Goal: Transaction & Acquisition: Purchase product/service

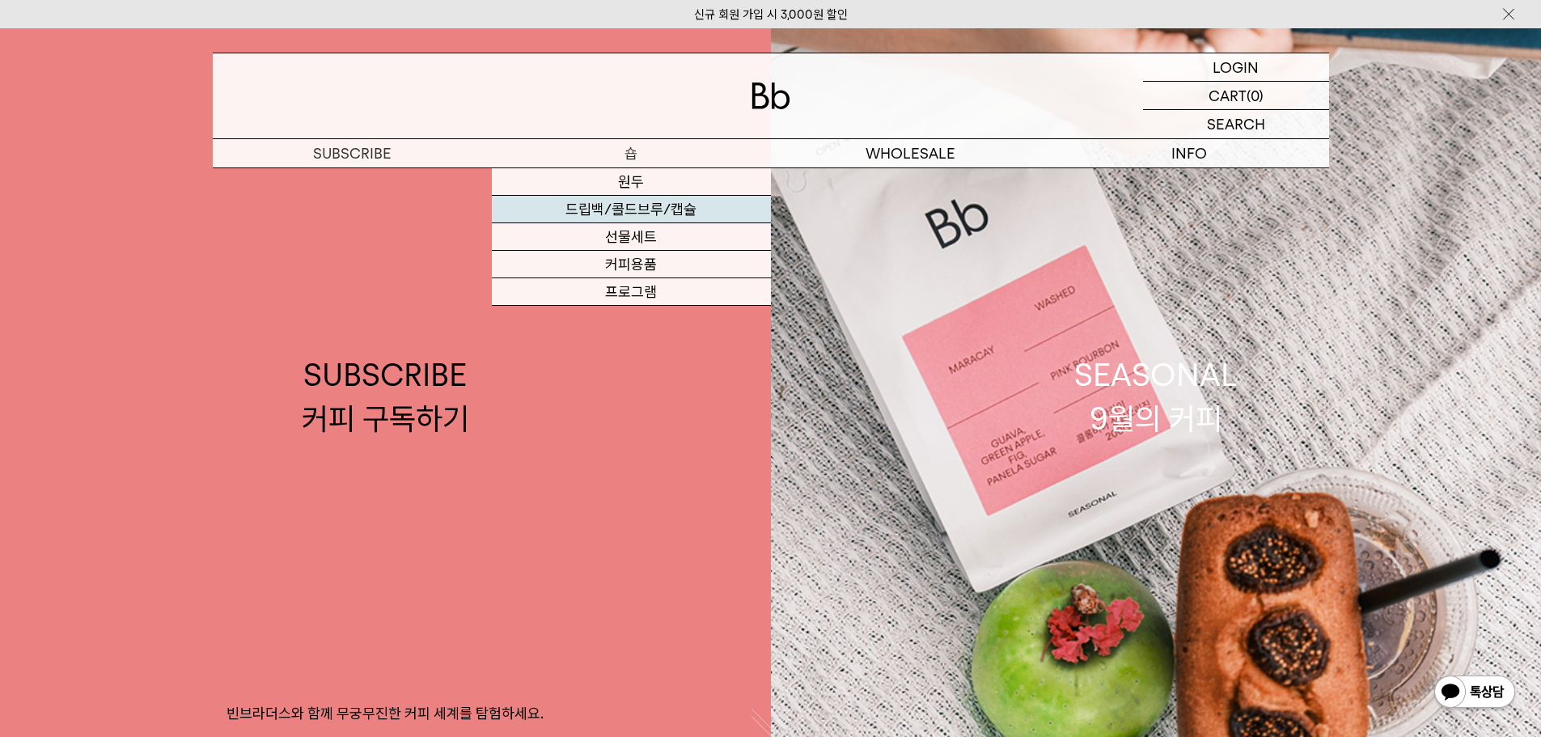
click at [647, 203] on link "드립백/콜드브루/캡슐" at bounding box center [631, 210] width 279 height 28
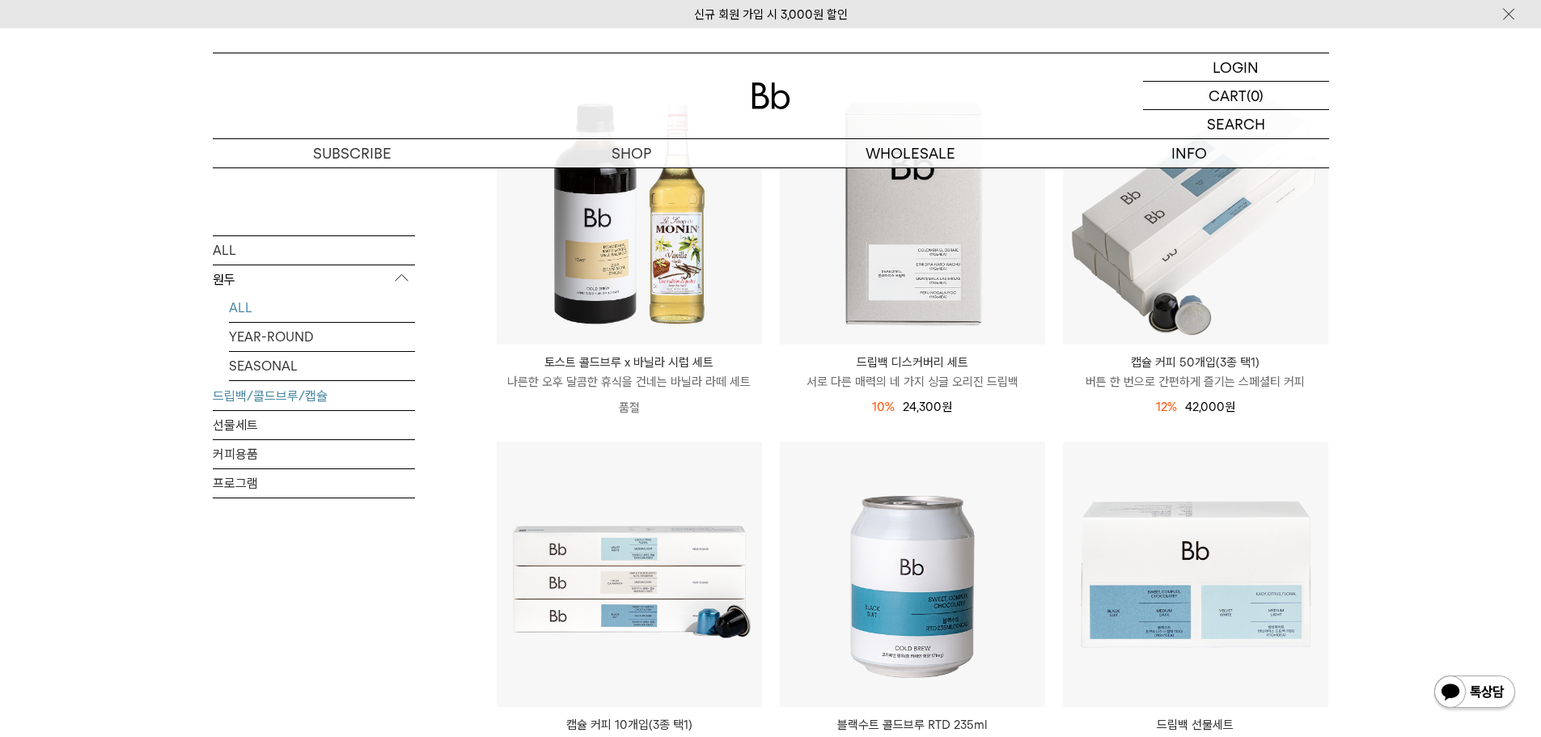
scroll to position [324, 0]
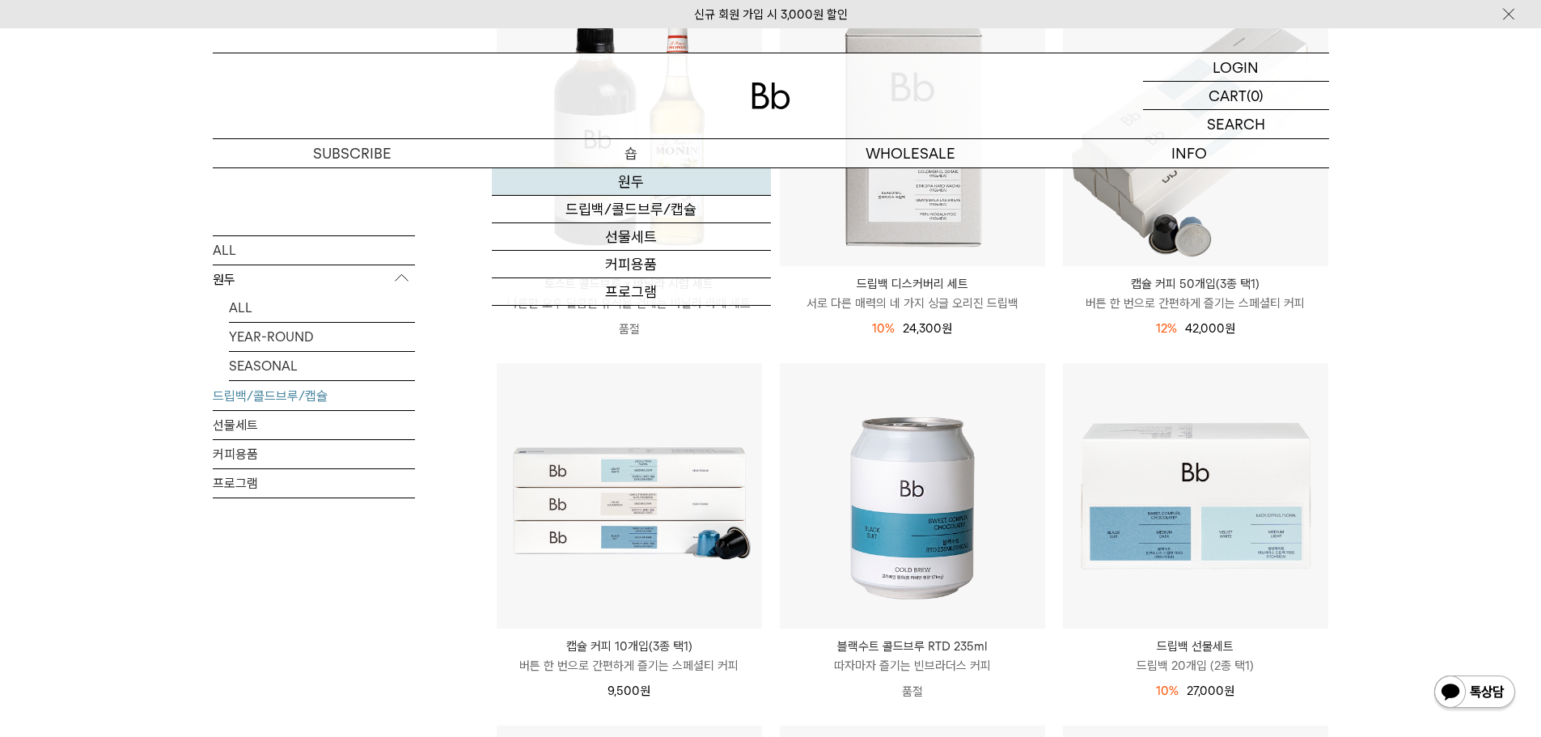
click at [643, 184] on link "원두" at bounding box center [631, 182] width 279 height 28
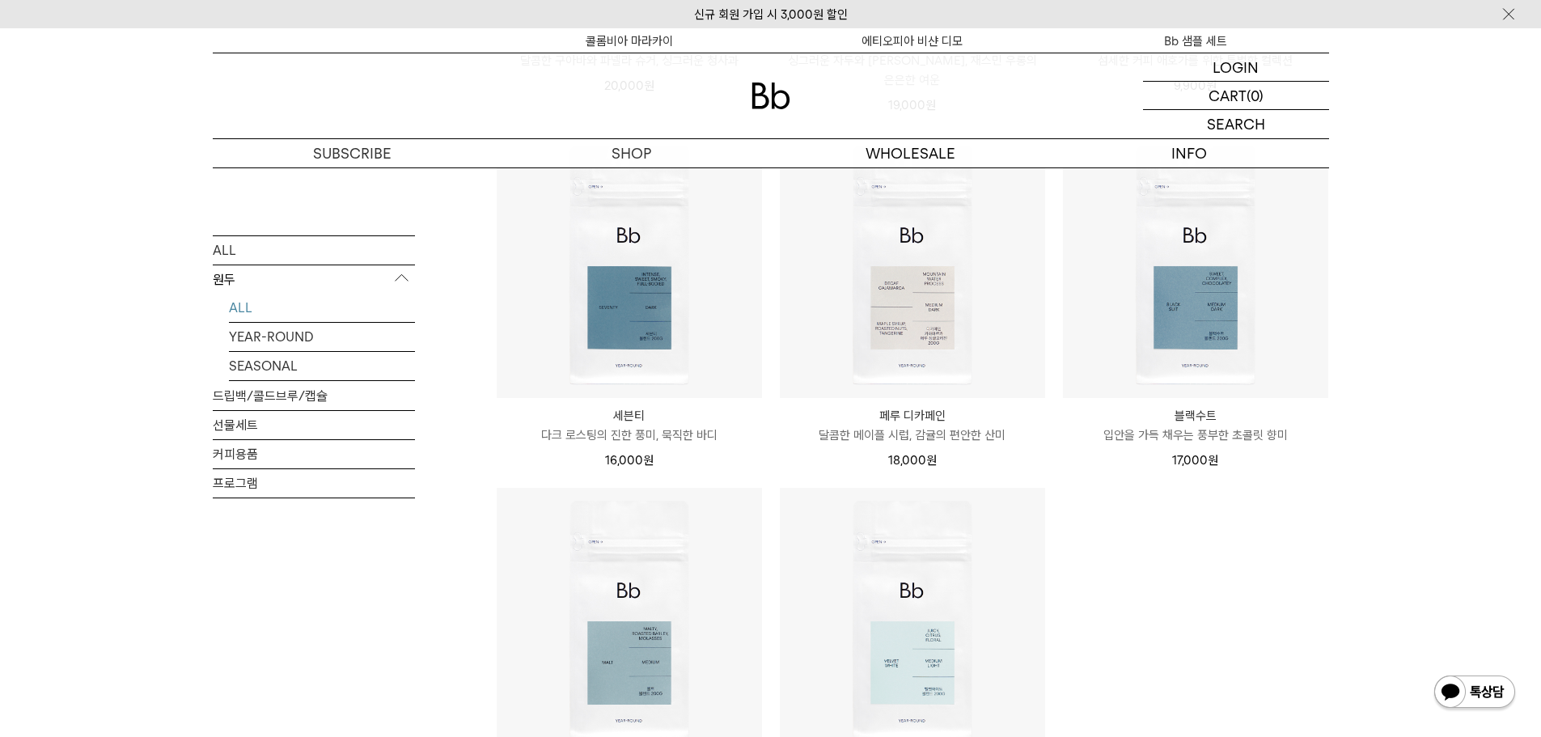
scroll to position [1294, 0]
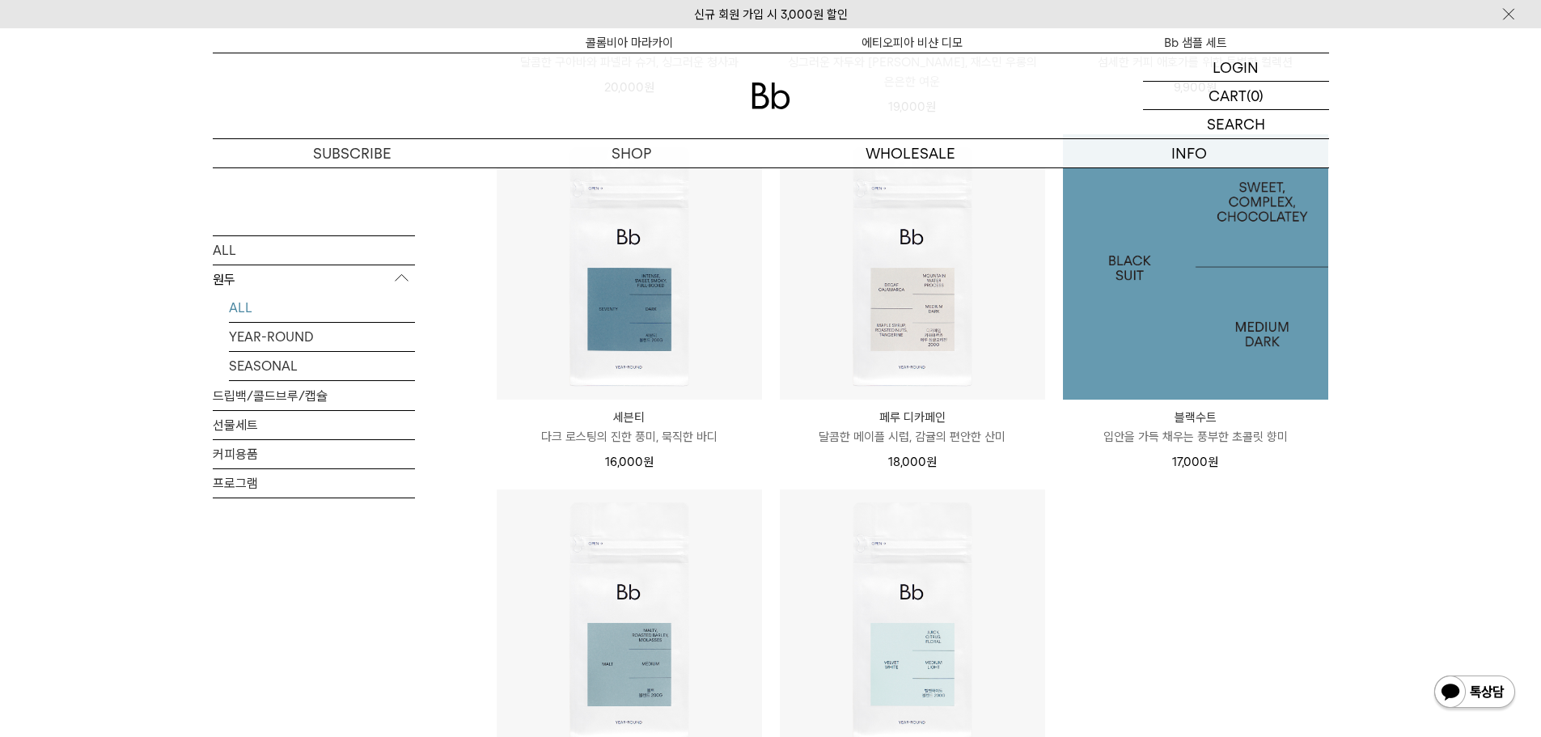
click at [1164, 291] on img at bounding box center [1195, 266] width 265 height 265
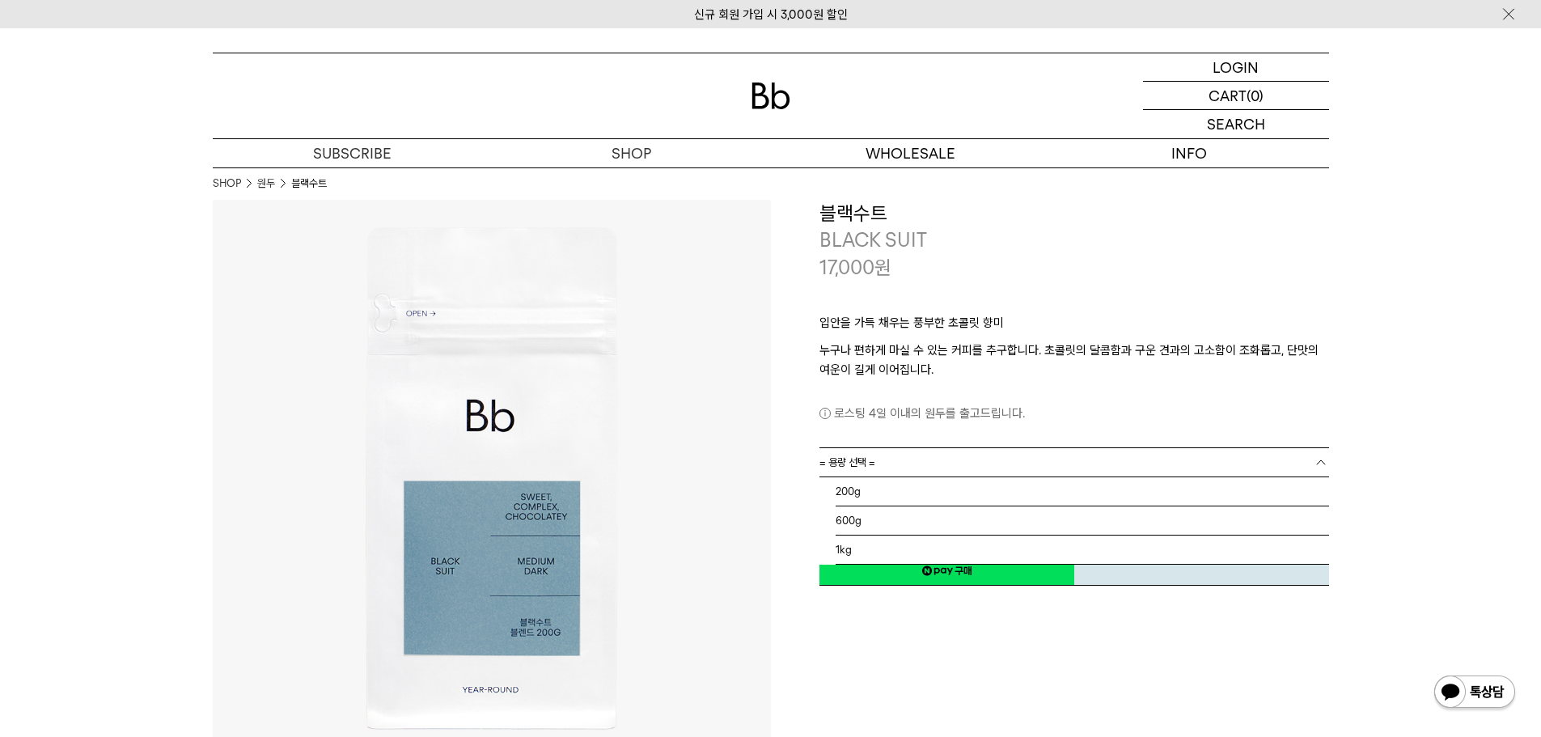
click at [926, 472] on link "= 용량 선택 =" at bounding box center [1074, 462] width 510 height 28
click at [875, 522] on li "600g" at bounding box center [1082, 520] width 493 height 29
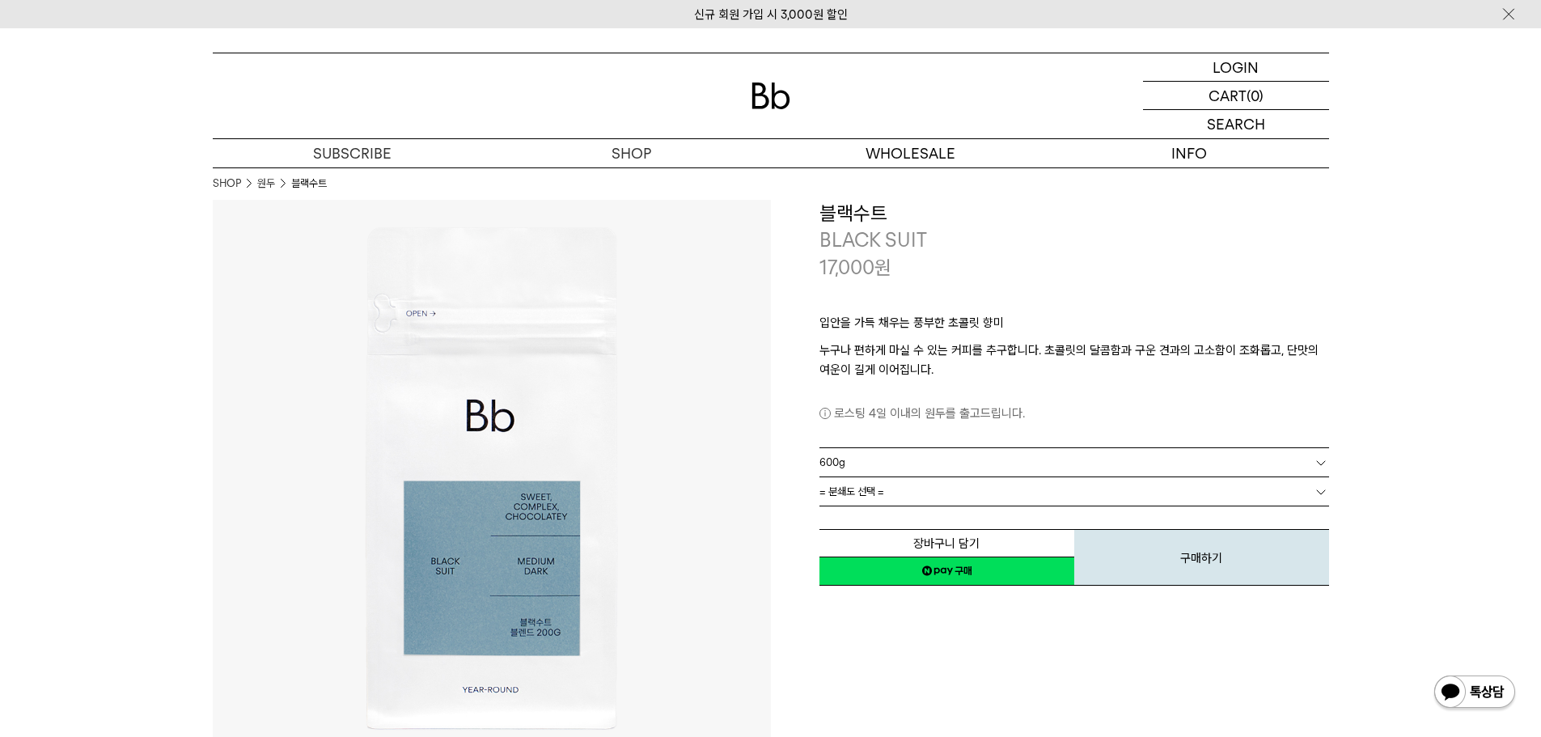
click at [870, 497] on span "= 분쇄도 선택 =" at bounding box center [851, 491] width 65 height 28
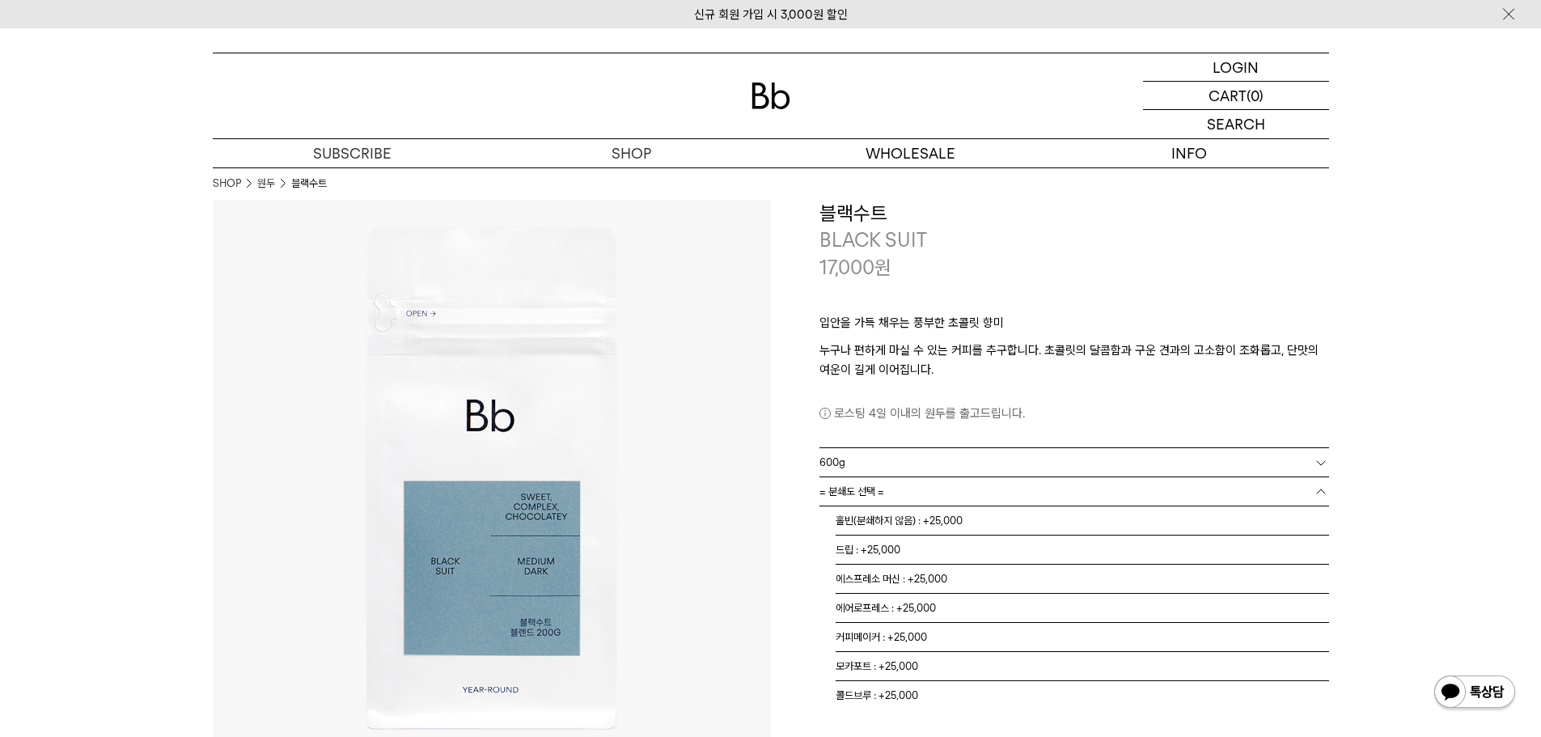
click at [857, 453] on link "600g" at bounding box center [1074, 462] width 510 height 28
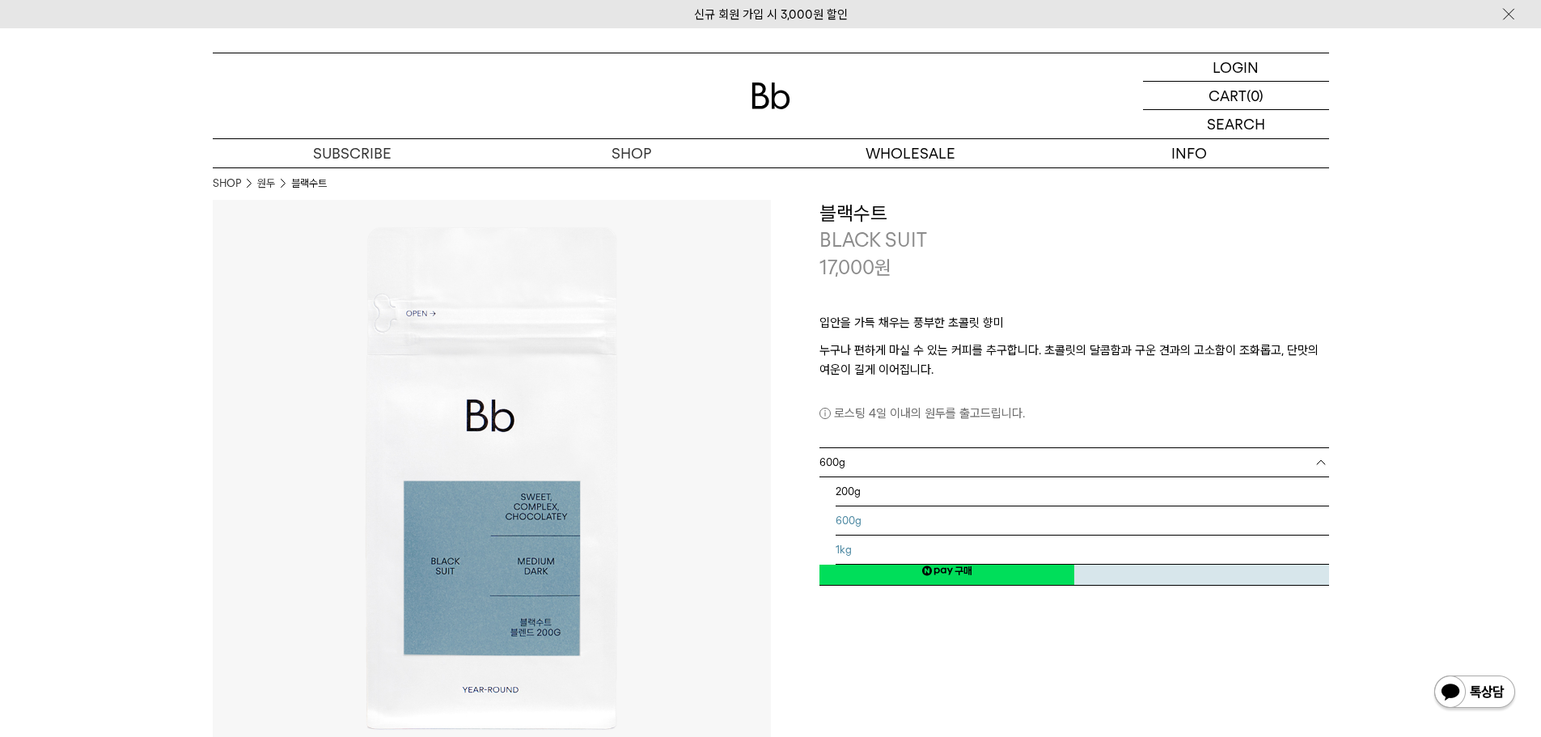
click at [846, 547] on li "1kg" at bounding box center [1082, 549] width 493 height 29
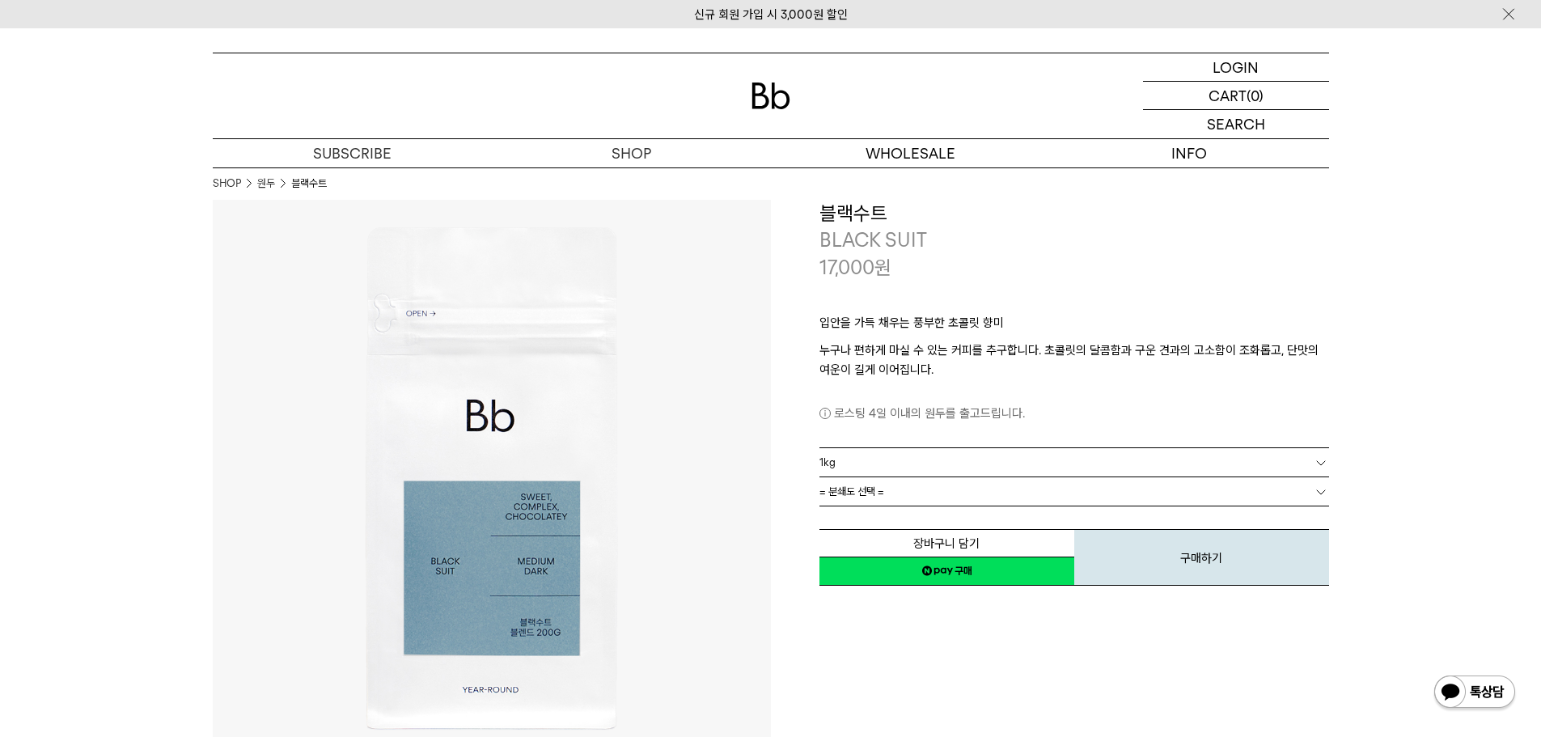
click at [874, 492] on span "= 분쇄도 선택 =" at bounding box center [851, 491] width 65 height 28
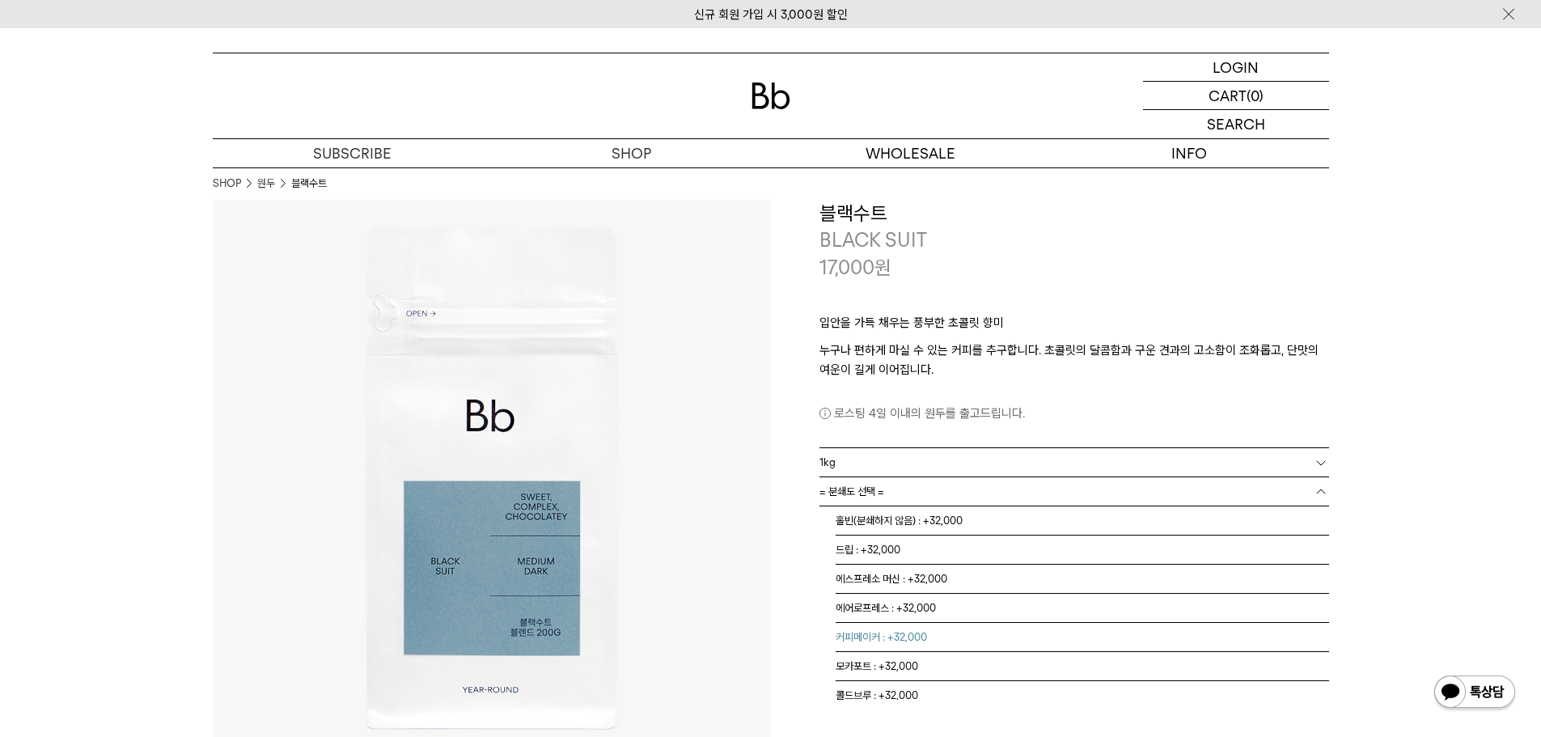
scroll to position [10, 0]
click at [899, 691] on li "콜드브루 : +32,000" at bounding box center [1082, 685] width 493 height 29
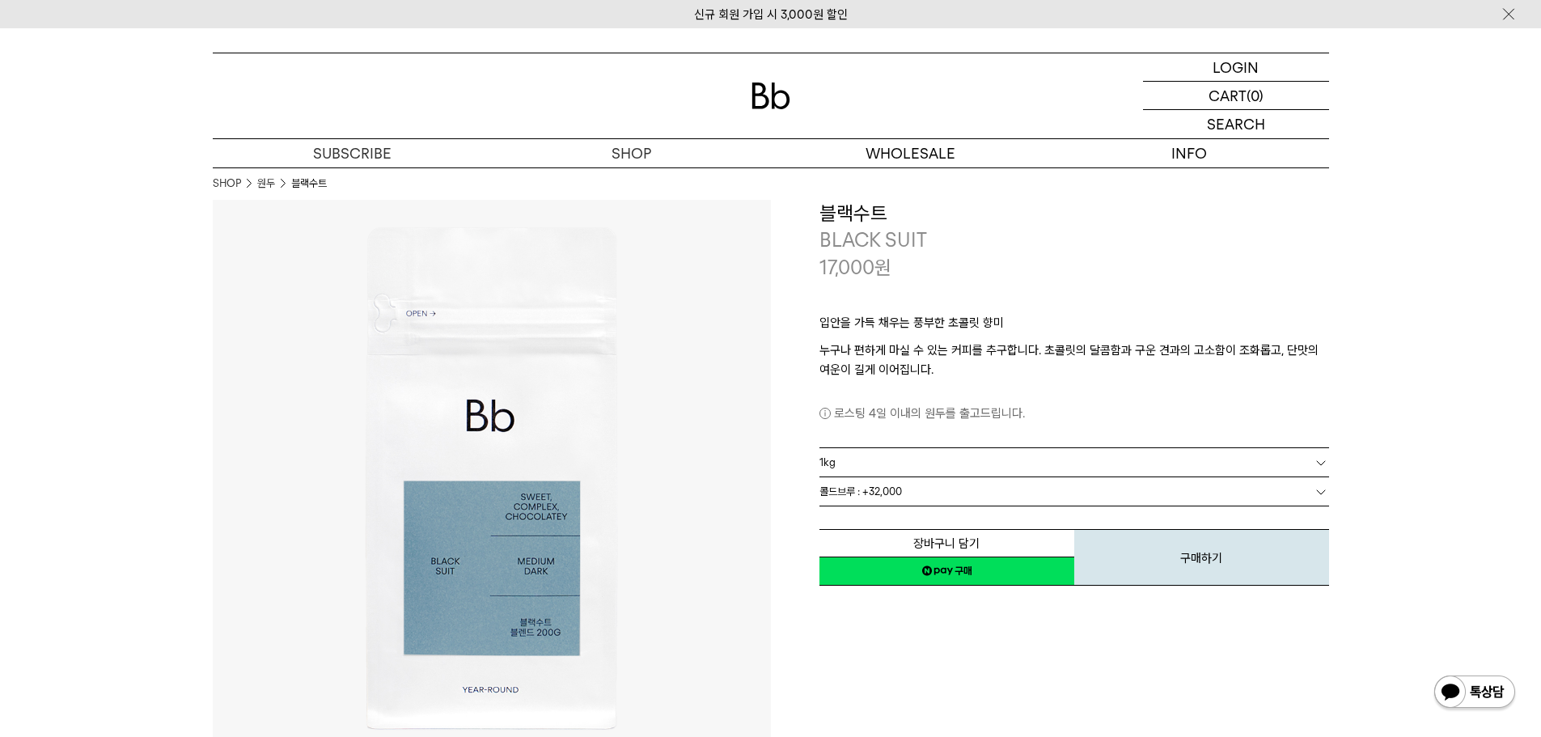
scroll to position [0, 0]
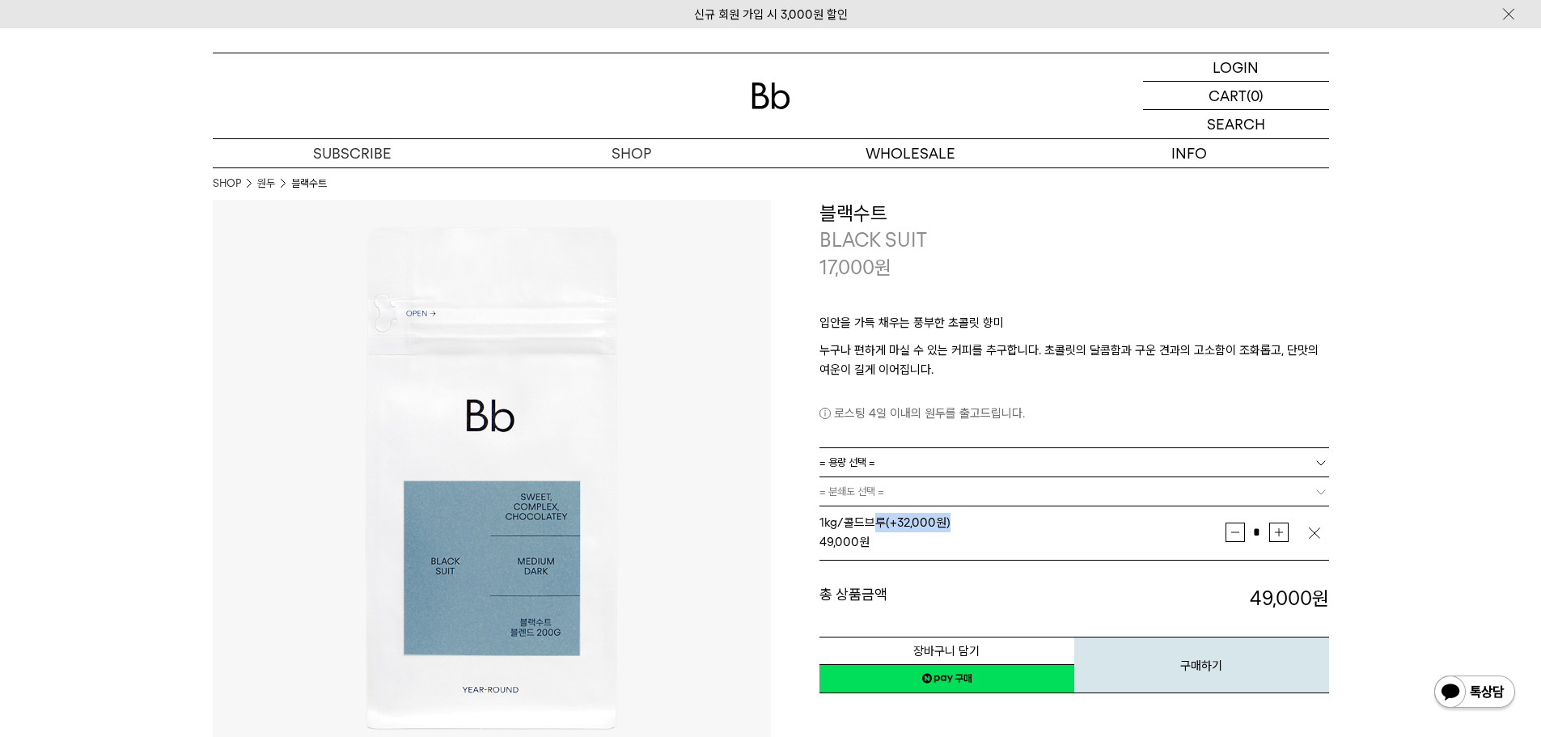
drag, startPoint x: 874, startPoint y: 520, endPoint x: 947, endPoint y: 523, distance: 73.6
click at [947, 523] on span "1kg/콜드브루 (+32,000원)" at bounding box center [884, 522] width 131 height 15
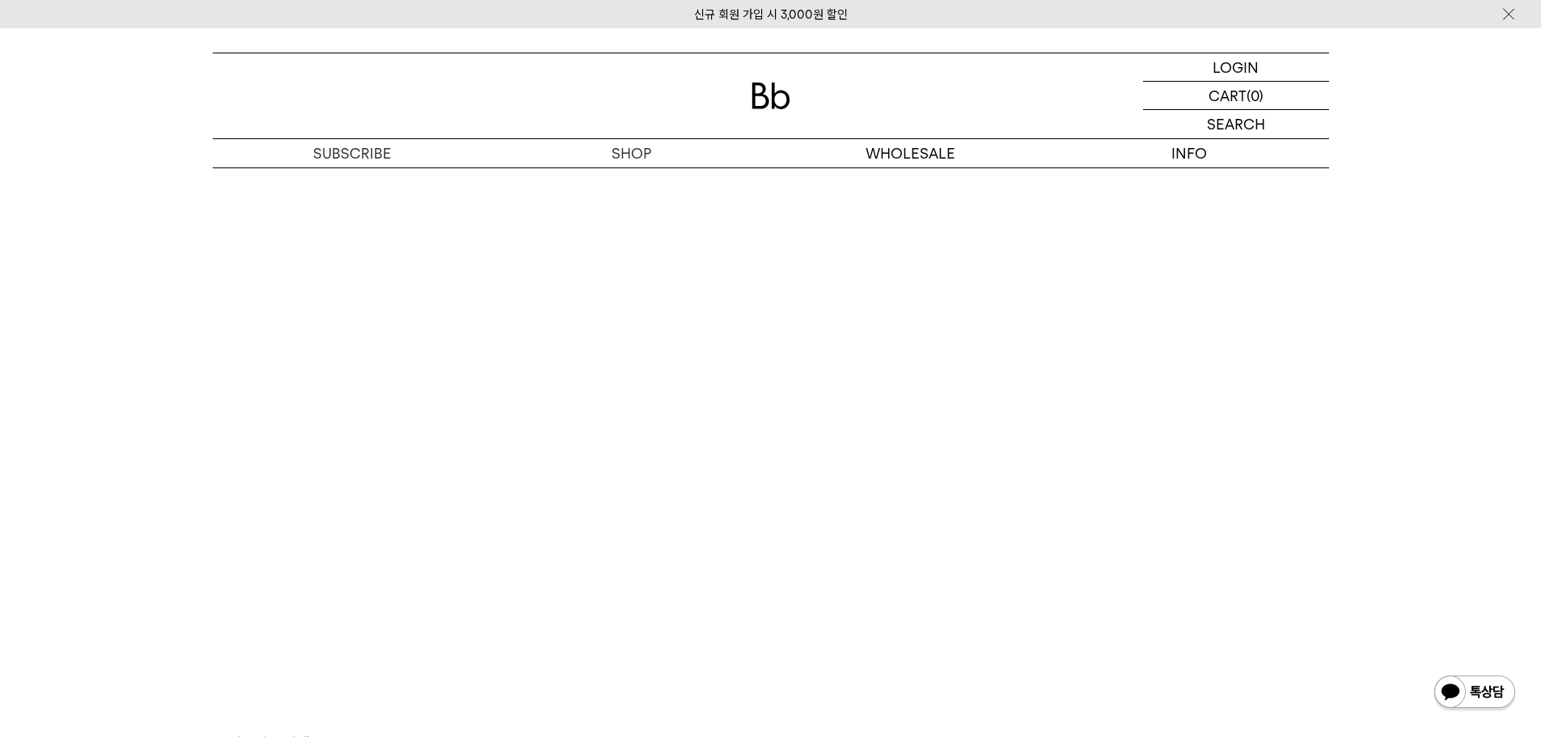
scroll to position [4044, 0]
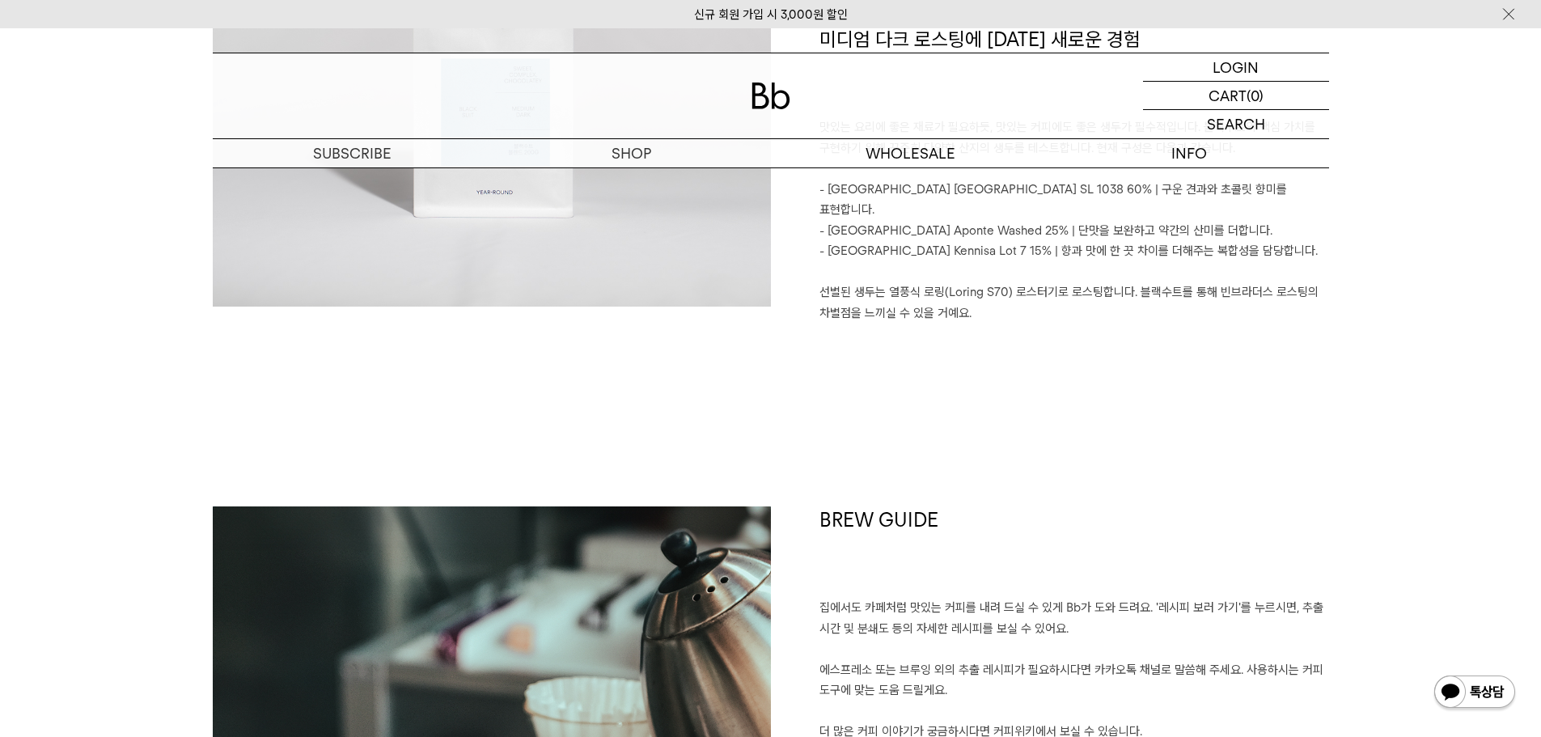
scroll to position [1252, 0]
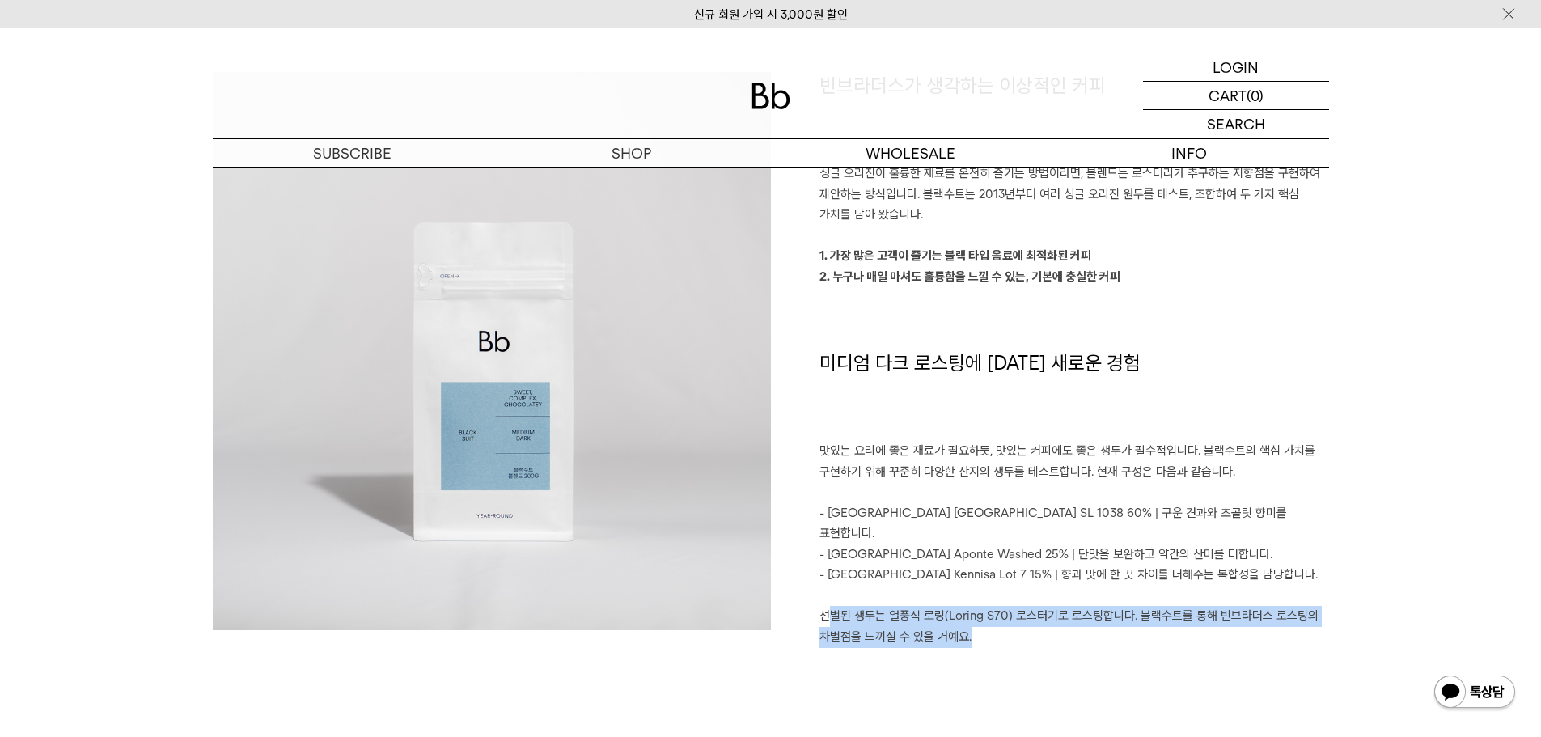
drag, startPoint x: 832, startPoint y: 593, endPoint x: 1208, endPoint y: 623, distance: 376.5
click at [1206, 622] on p "선별된 생두는 열풍식 로링(Loring S70) 로스터기로 로스팅합니다. 블랙수트를 통해 빈브라더스 로스팅의 차별점을 느끼실 수 있을 거예요." at bounding box center [1074, 626] width 510 height 41
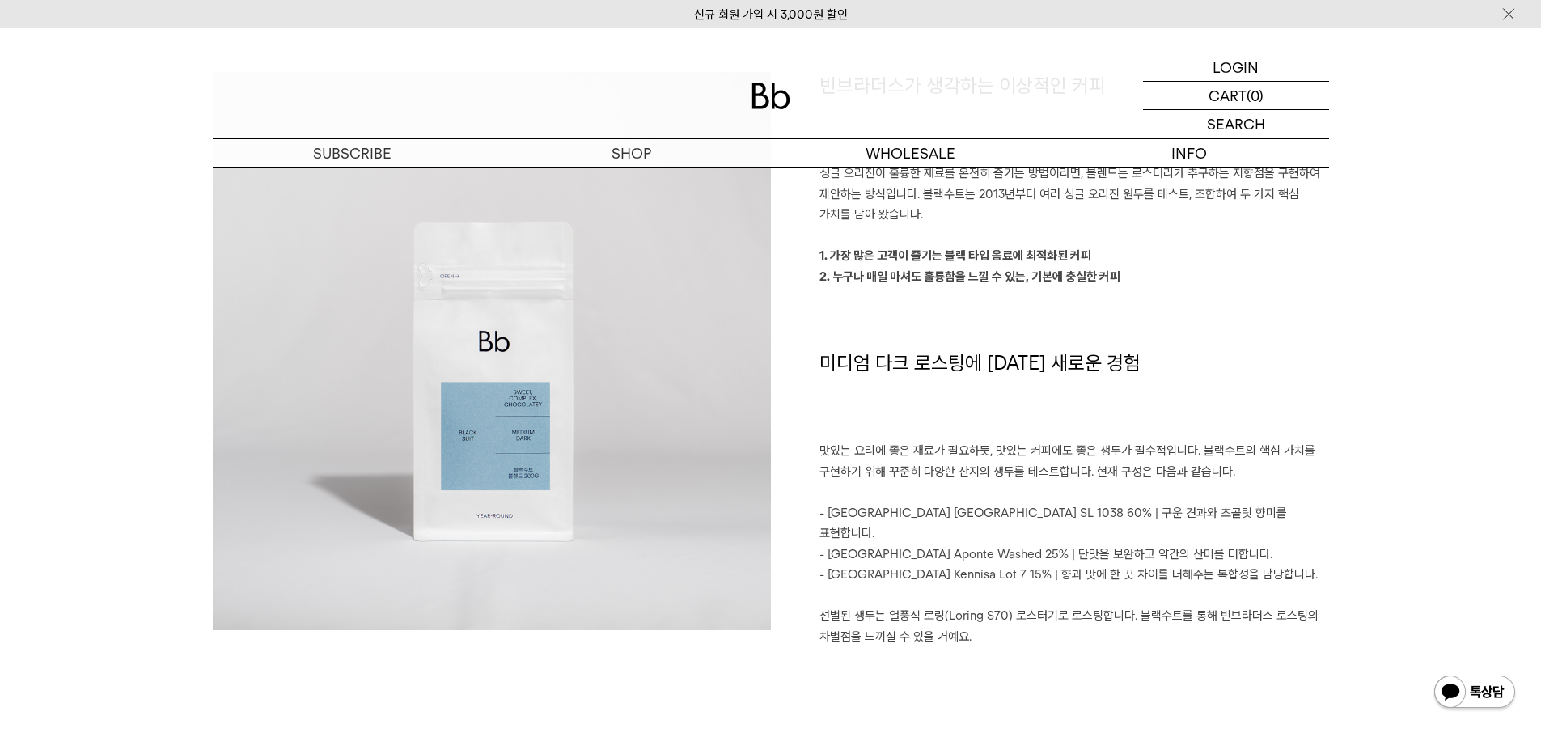
click at [1208, 647] on p at bounding box center [1074, 657] width 510 height 21
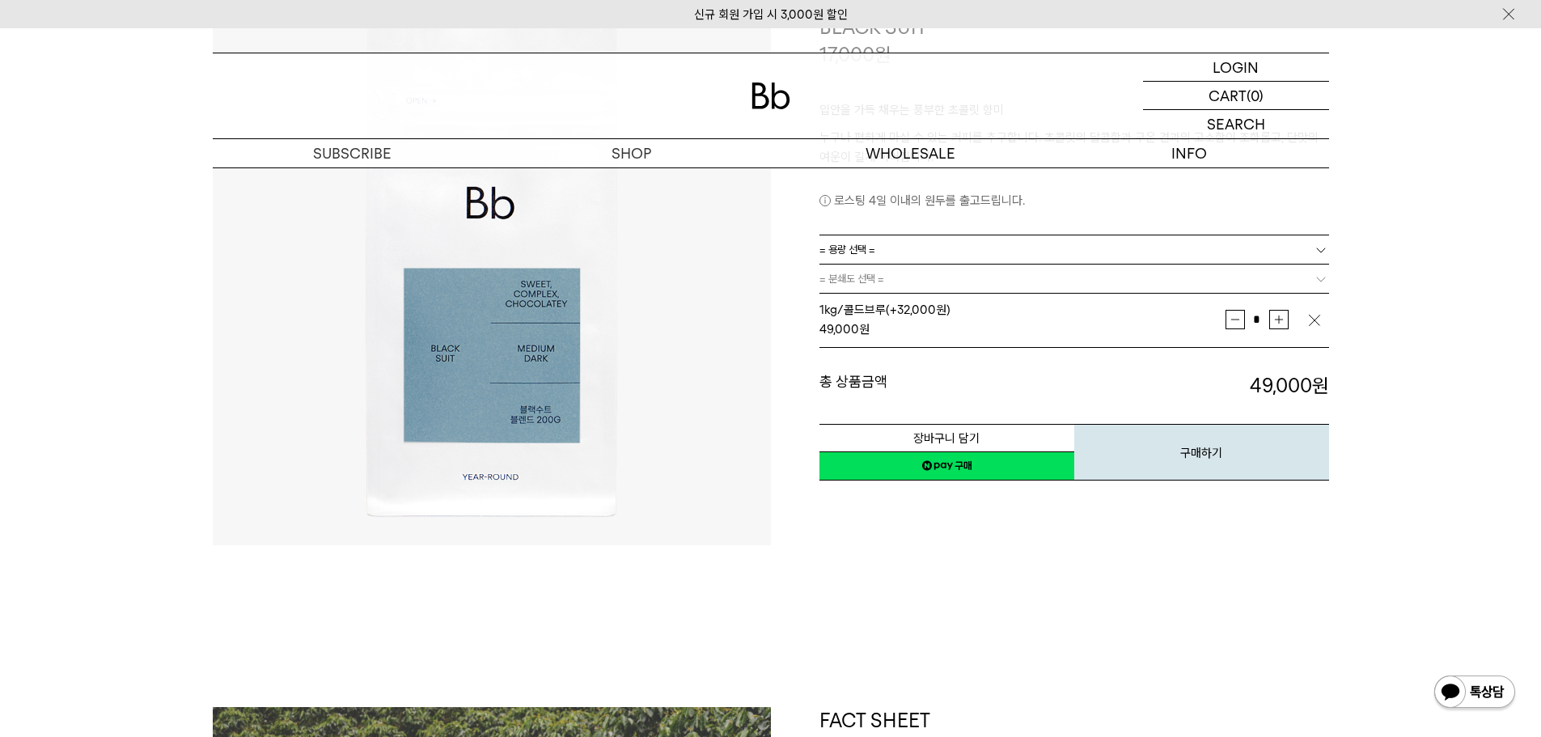
scroll to position [120, 0]
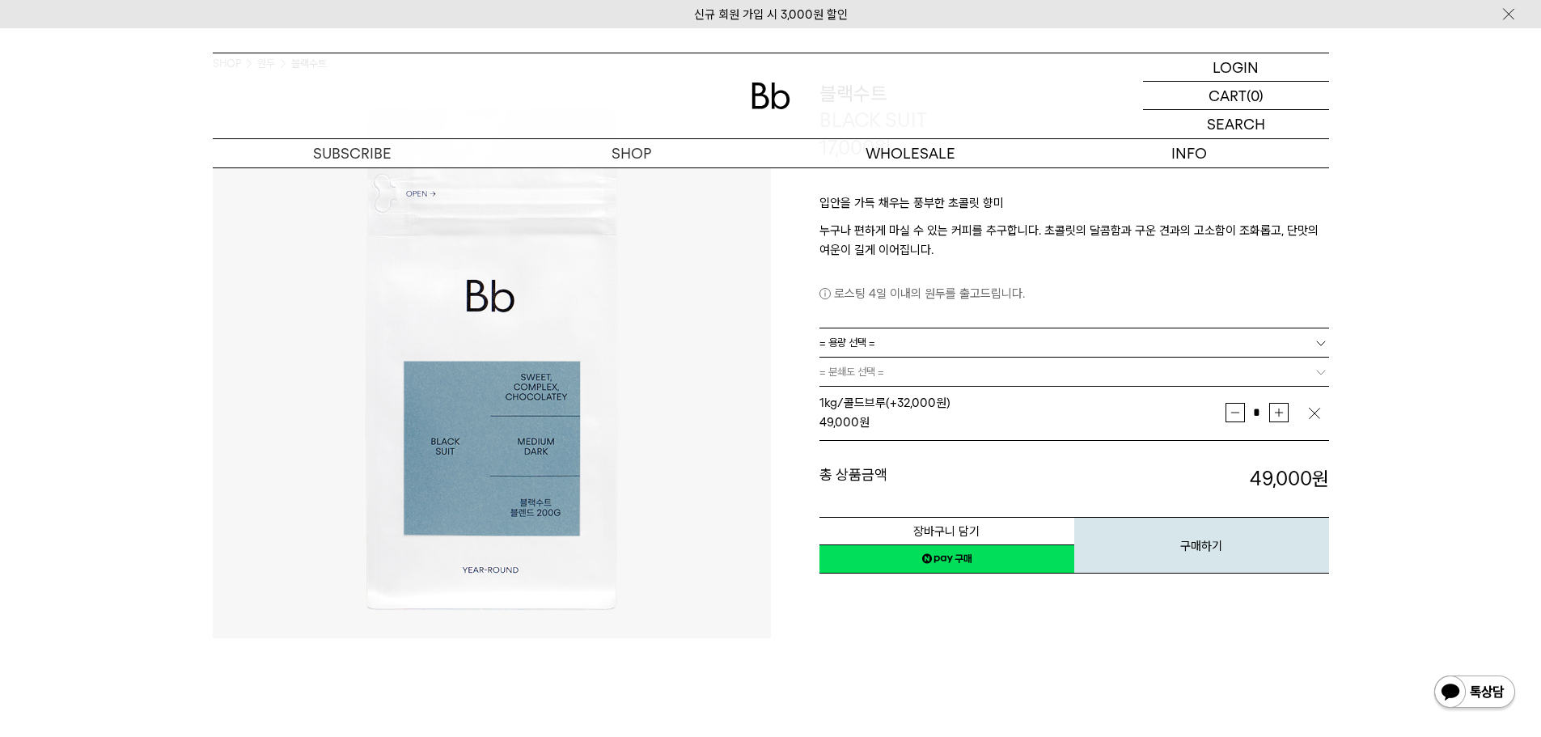
click at [843, 412] on div "1kg/콜드브루 (+32,000원) 49,000 원" at bounding box center [1022, 412] width 406 height 39
click at [861, 349] on span "= 용량 선택 =" at bounding box center [847, 342] width 56 height 28
click at [855, 429] on li "1kg" at bounding box center [1082, 430] width 493 height 29
click at [874, 370] on span "= 분쇄도 선택 =" at bounding box center [851, 372] width 65 height 28
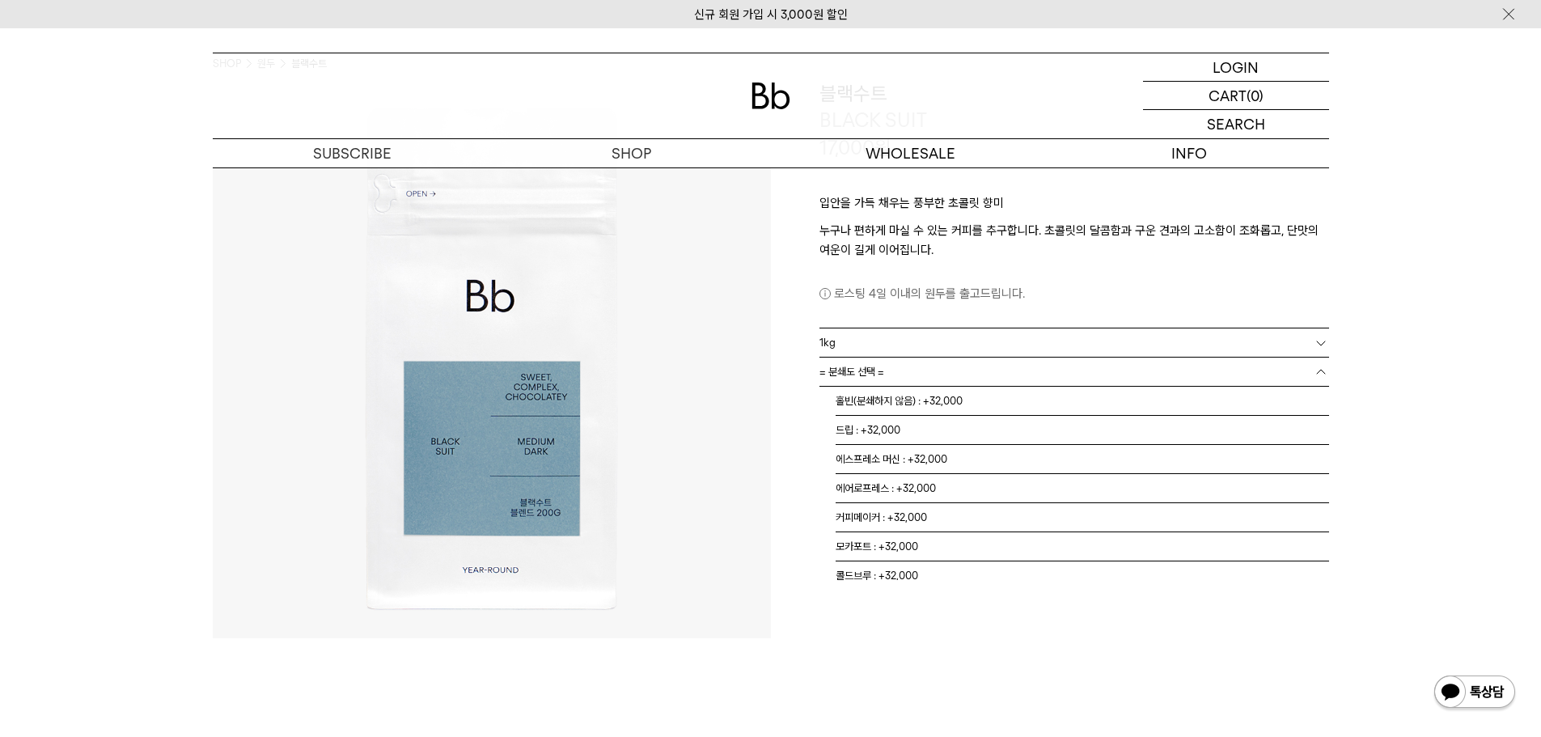
click at [874, 373] on span "= 분쇄도 선택 =" at bounding box center [851, 372] width 65 height 28
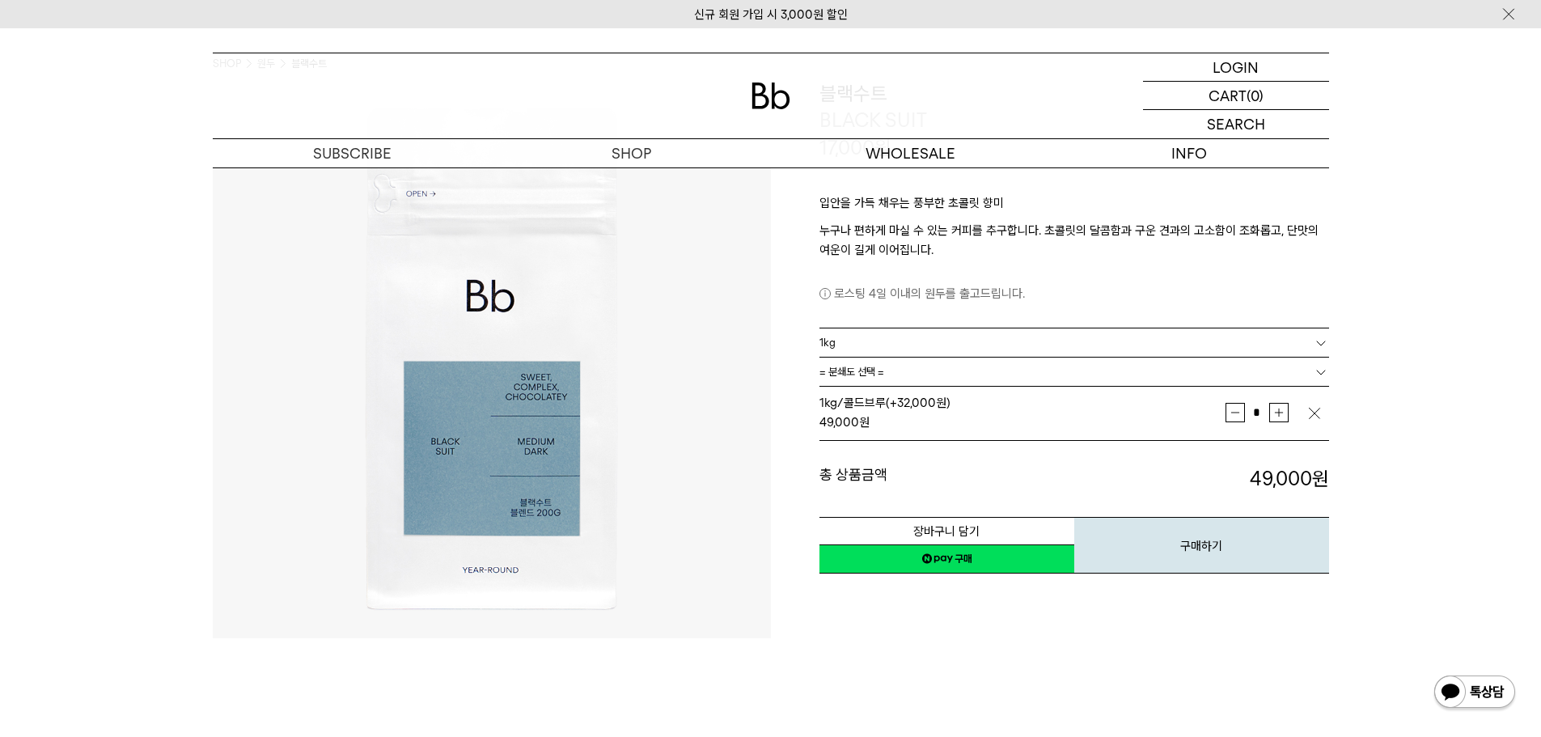
click at [874, 373] on span "= 분쇄도 선택 =" at bounding box center [851, 372] width 65 height 28
click at [1312, 409] on img "button" at bounding box center [1314, 413] width 16 height 16
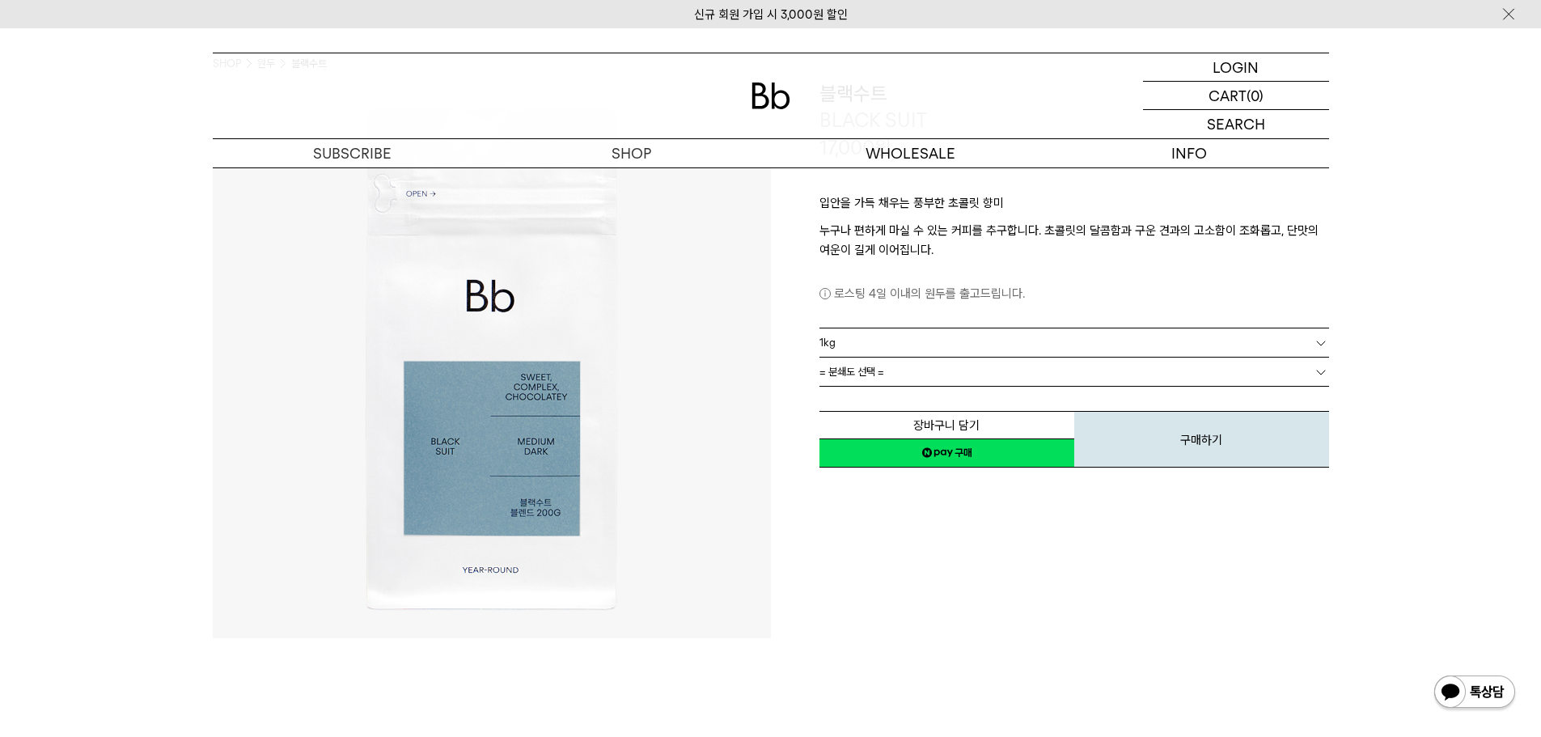
click at [903, 358] on link "= 분쇄도 선택 =" at bounding box center [1074, 372] width 510 height 28
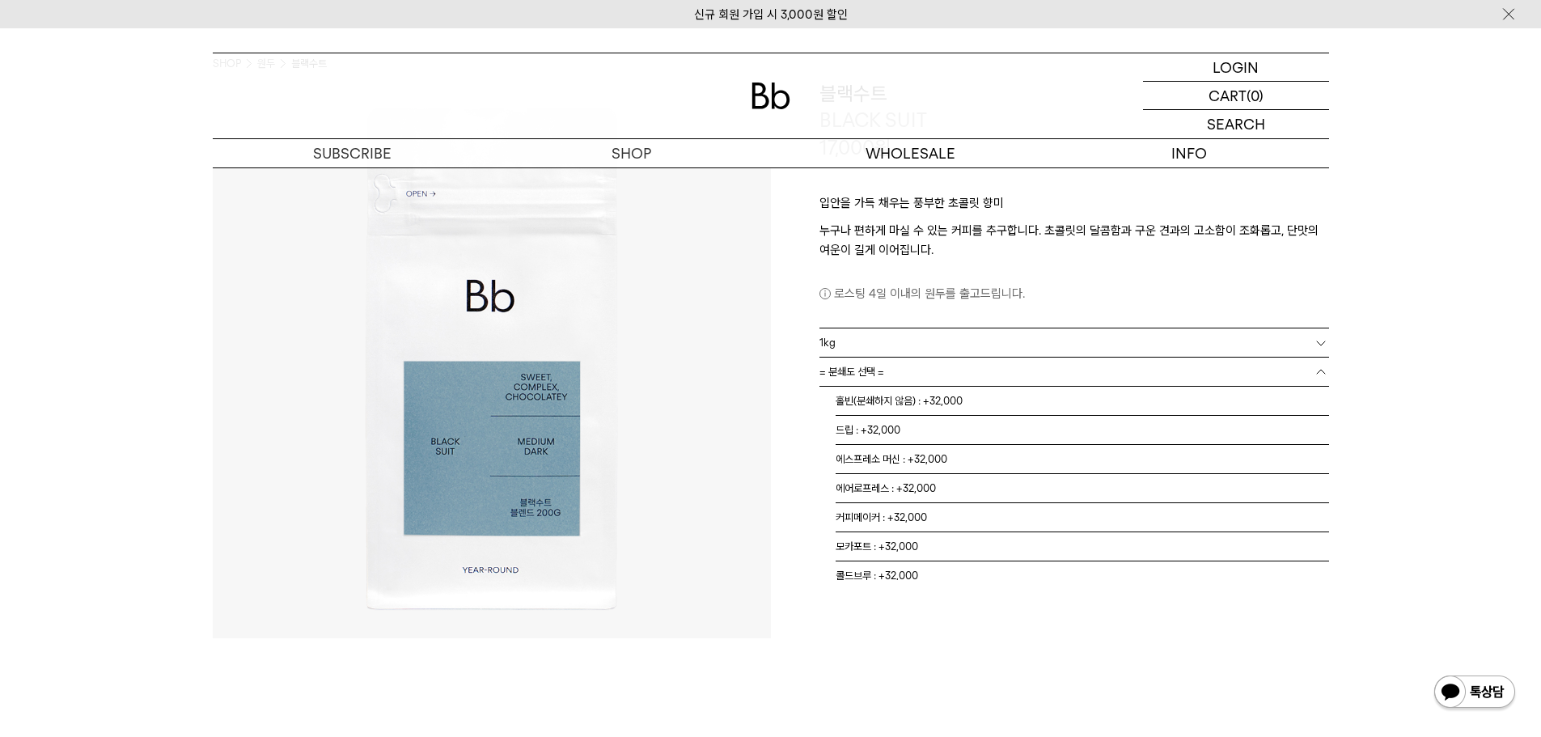
click at [899, 351] on link "1kg" at bounding box center [1074, 342] width 510 height 28
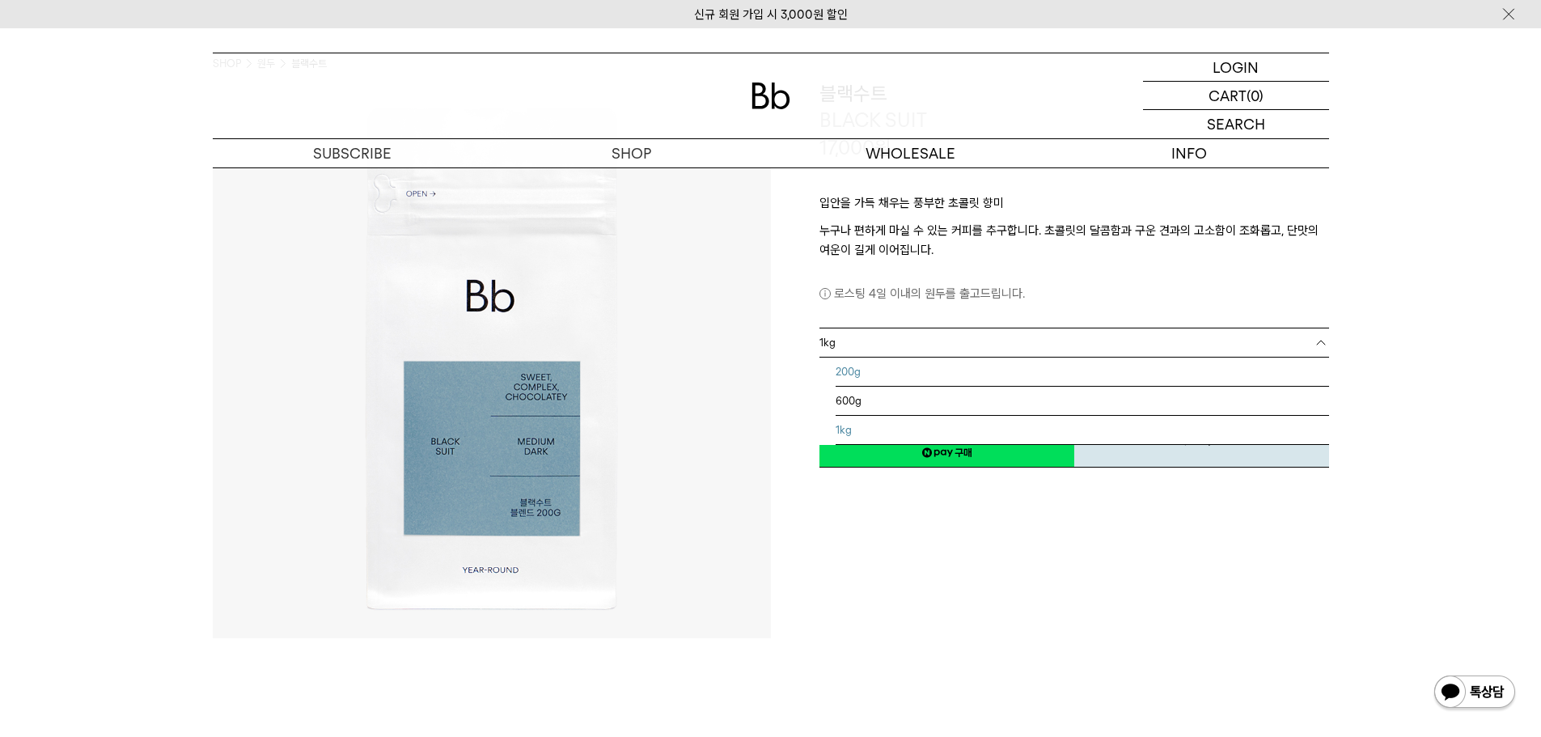
click at [853, 391] on li "600g" at bounding box center [1082, 401] width 493 height 29
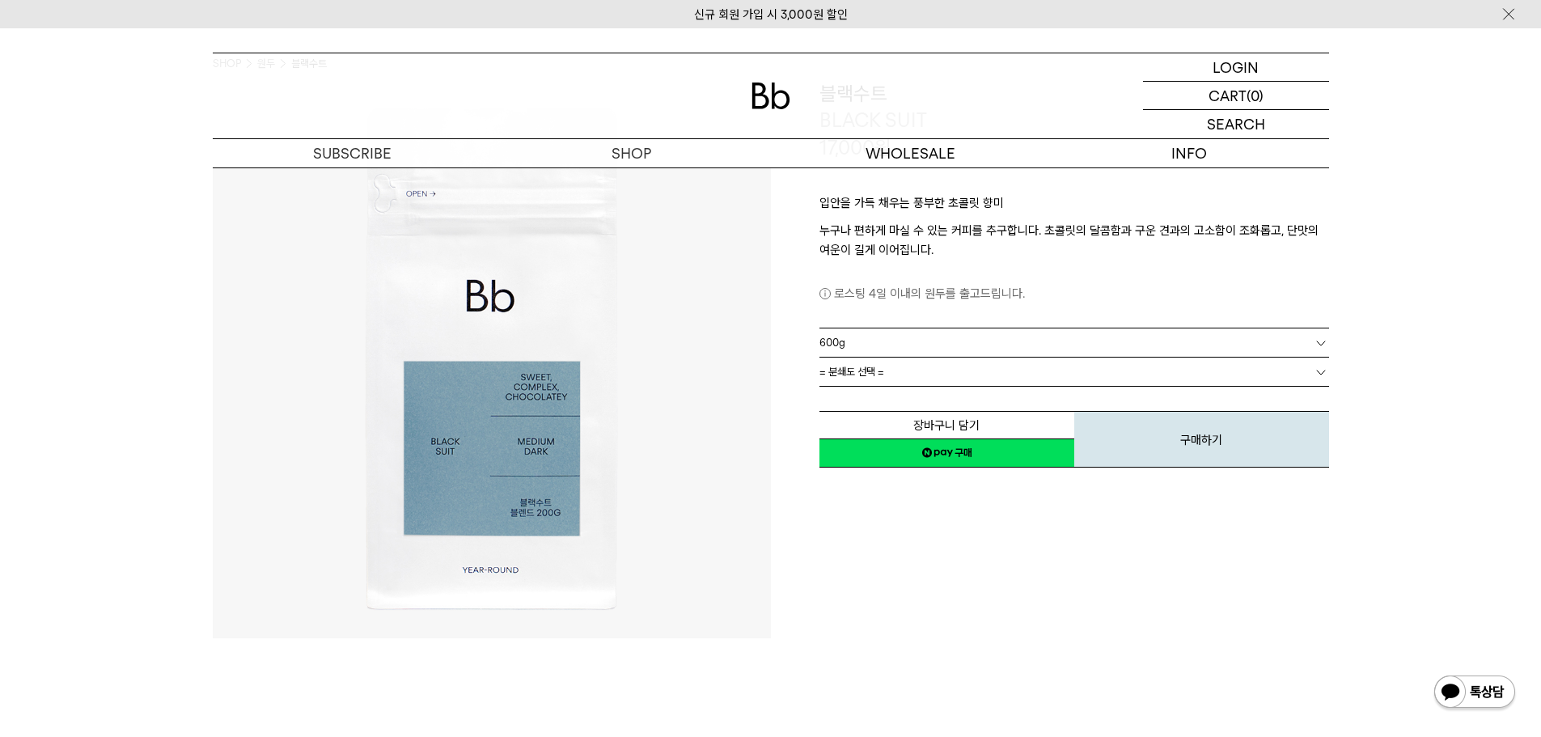
click at [855, 387] on div "장바구니 담기 찜하기 NAVER 네이버 ID로 간편구매 네이버페이 네이버페이 구매하기 찜하기 이전 이벤트 Npay 머니 우리 통장 최대 1만원…" at bounding box center [1074, 428] width 510 height 83
click at [865, 369] on span "= 분쇄도 선택 =" at bounding box center [851, 372] width 65 height 28
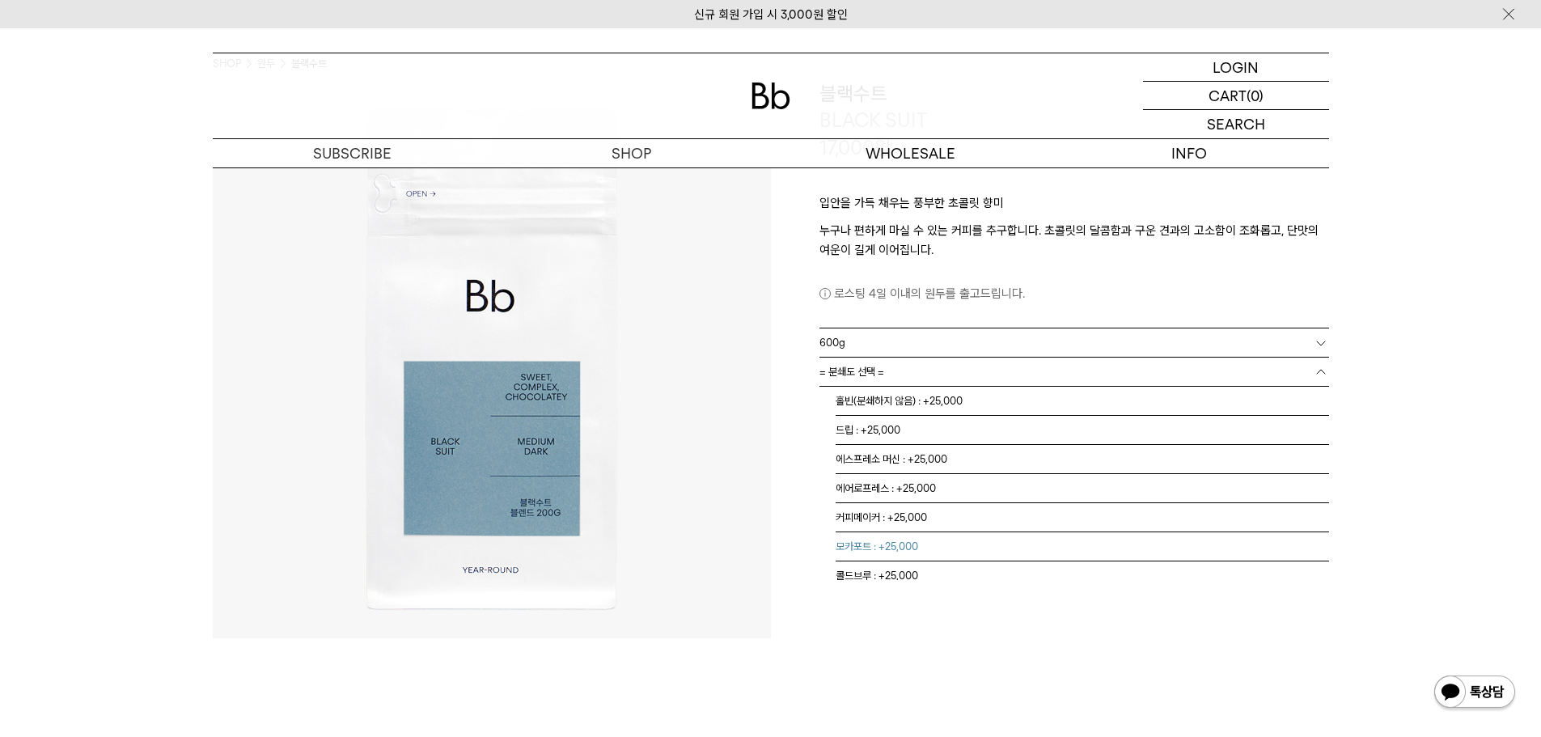
scroll to position [10, 0]
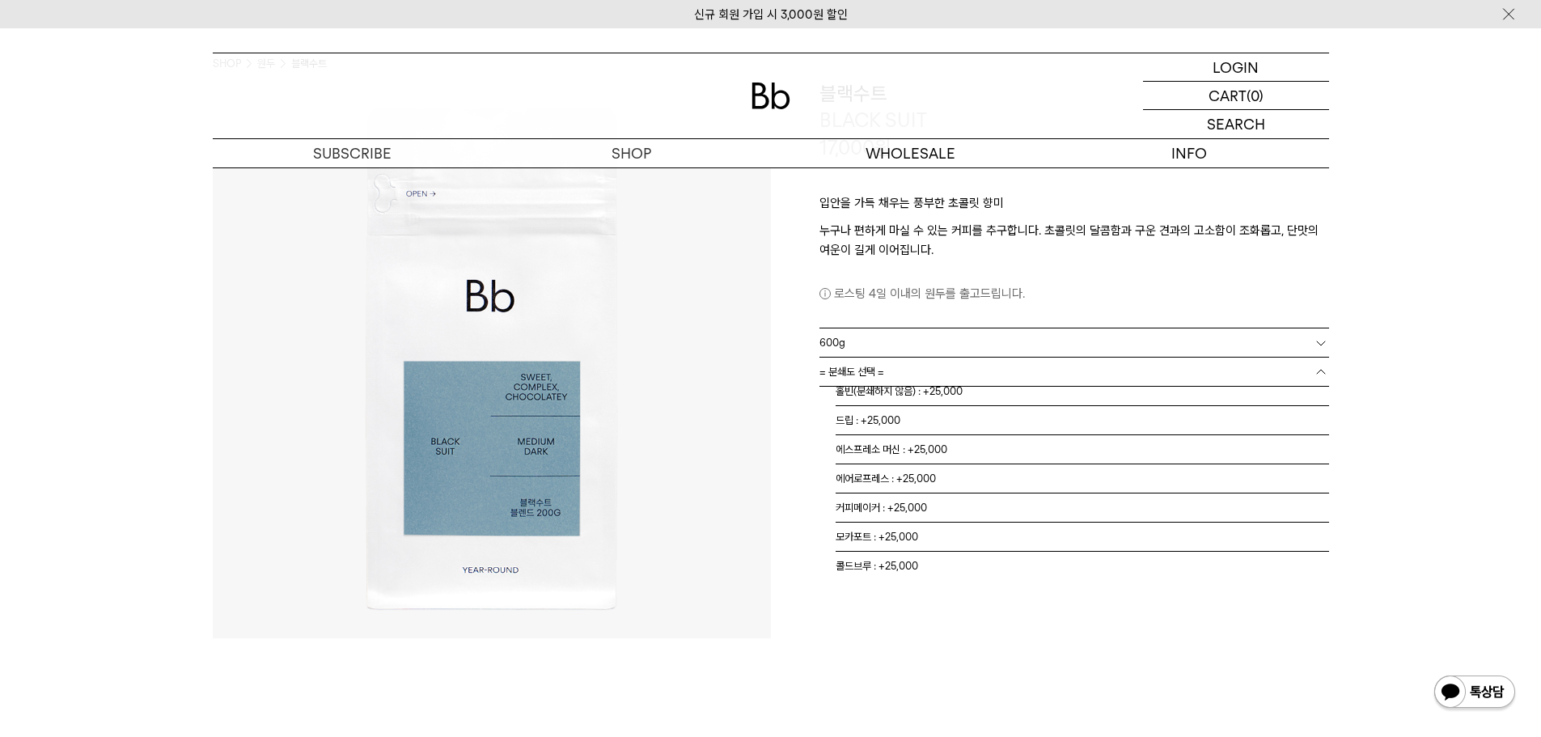
click at [904, 586] on div "**********" at bounding box center [1050, 359] width 558 height 558
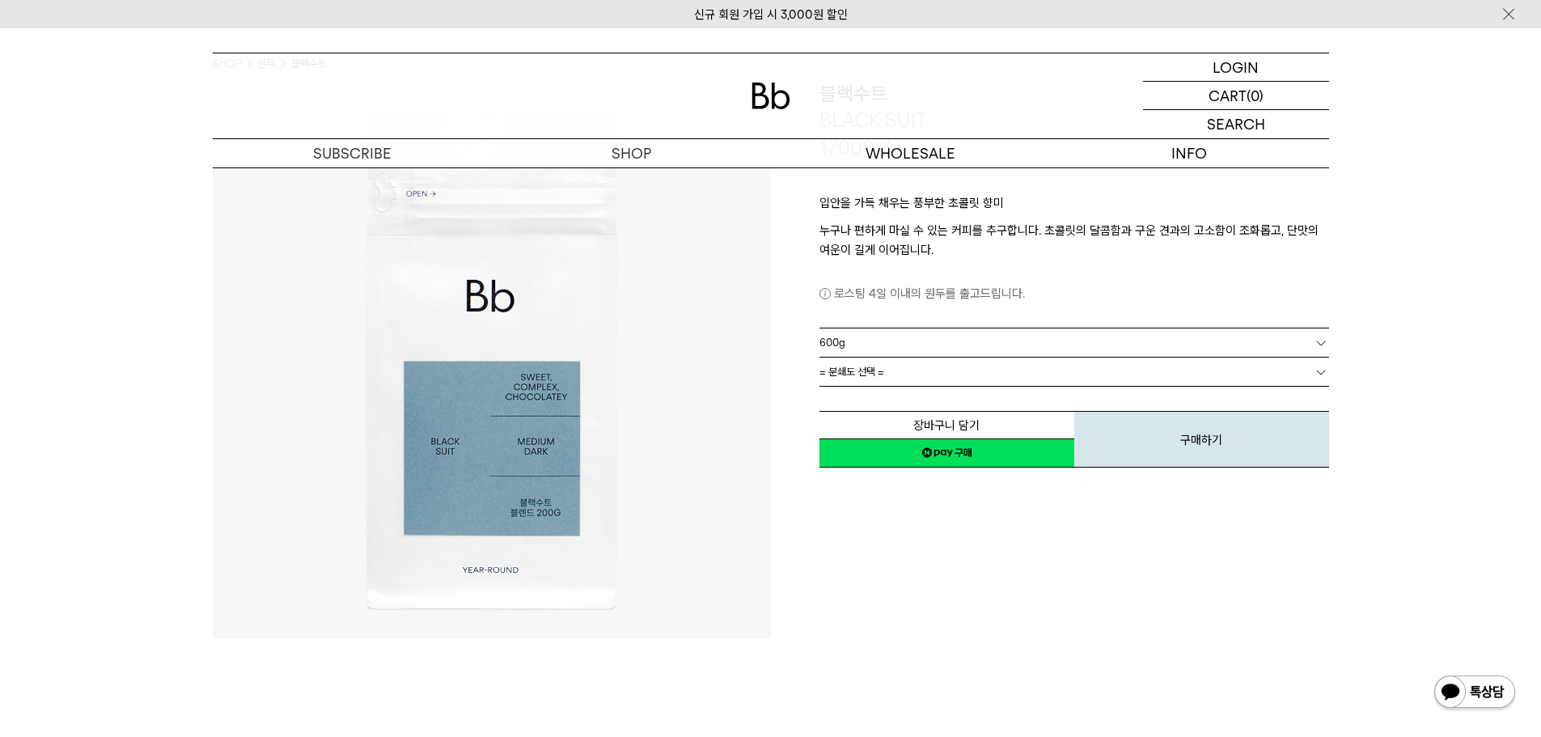
click at [890, 504] on div "**********" at bounding box center [1050, 359] width 558 height 558
click at [874, 379] on span "= 분쇄도 선택 =" at bounding box center [851, 372] width 65 height 28
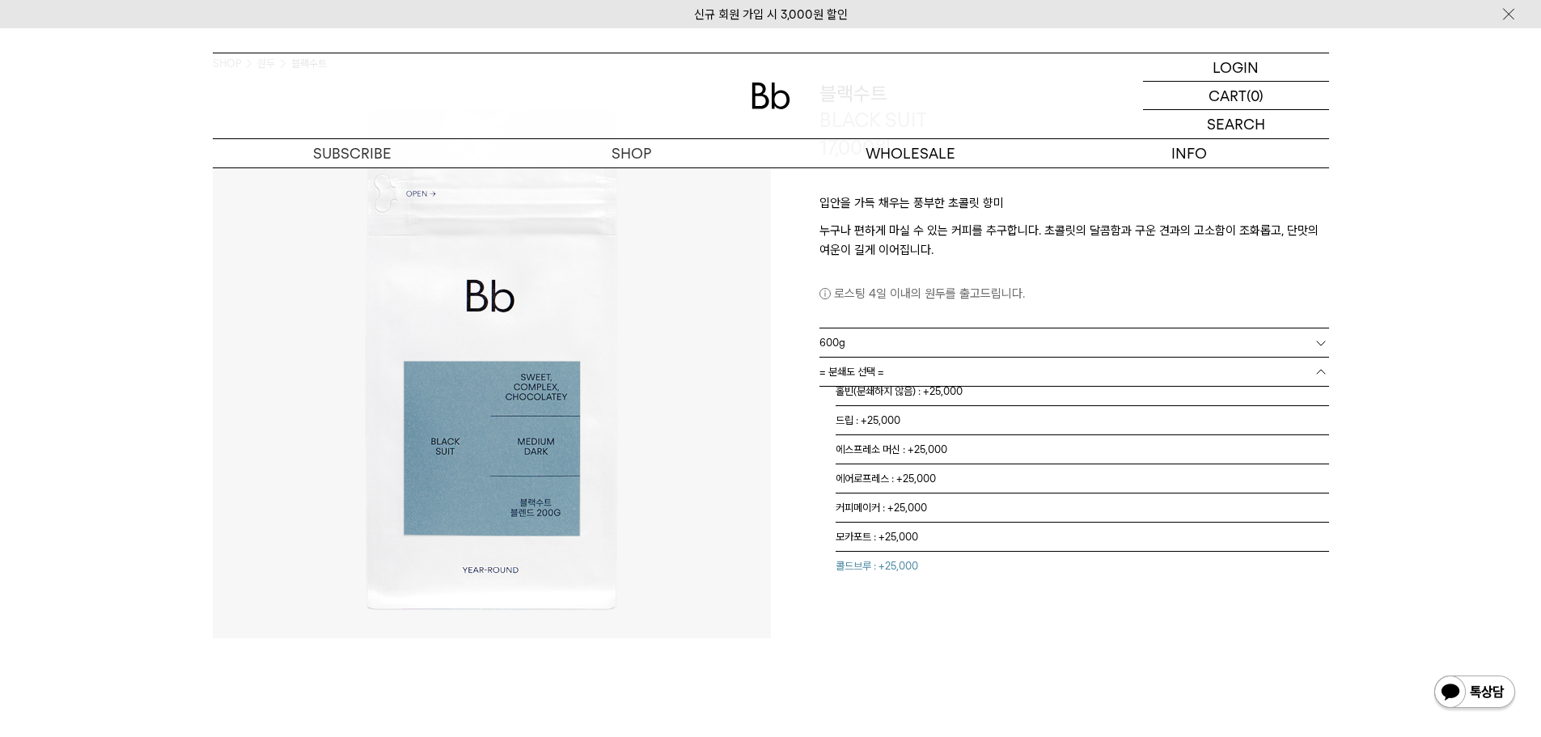
click at [885, 570] on li "콜드브루 : +25,000" at bounding box center [1082, 566] width 493 height 29
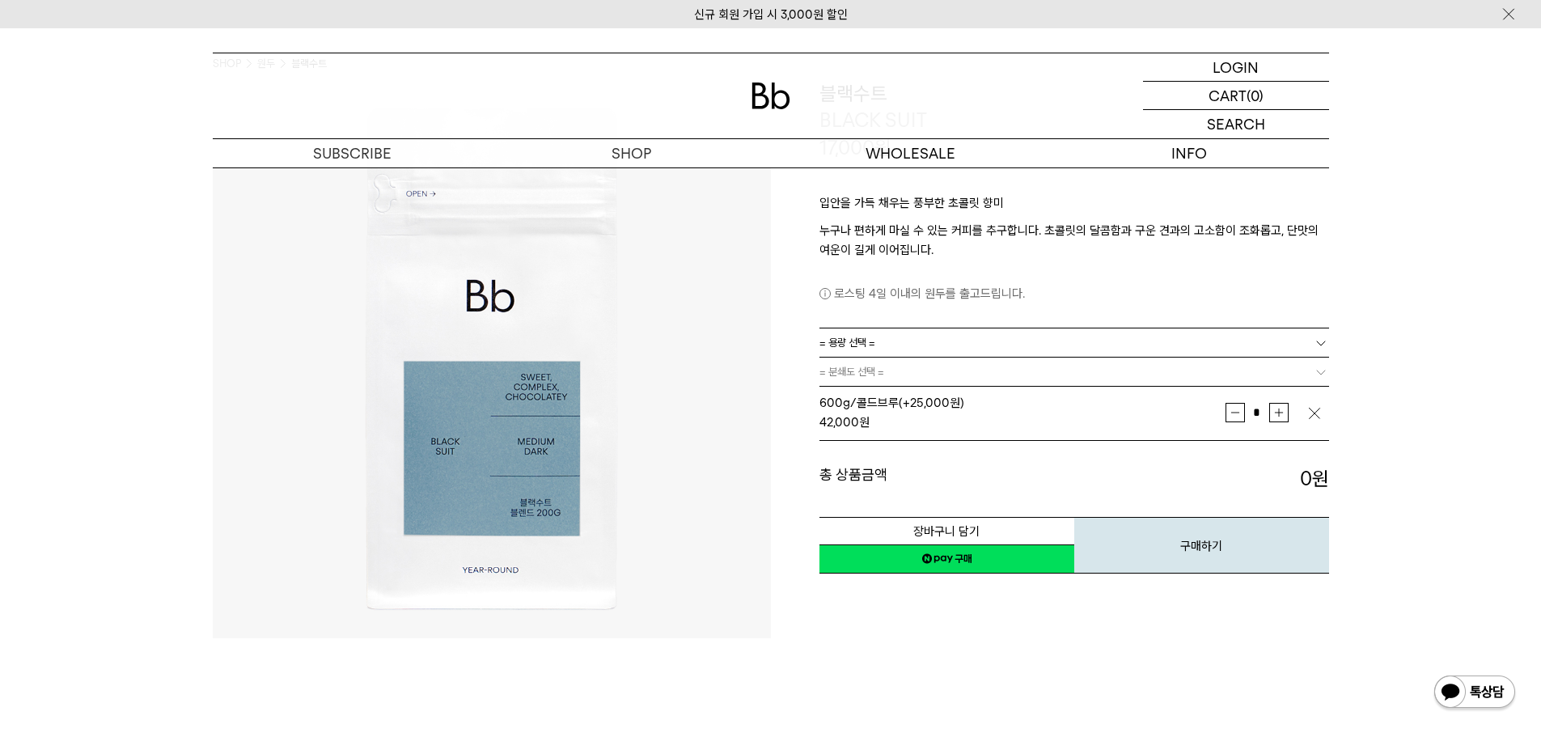
scroll to position [0, 0]
click at [888, 566] on link "네이버페이 구매하기" at bounding box center [946, 558] width 255 height 29
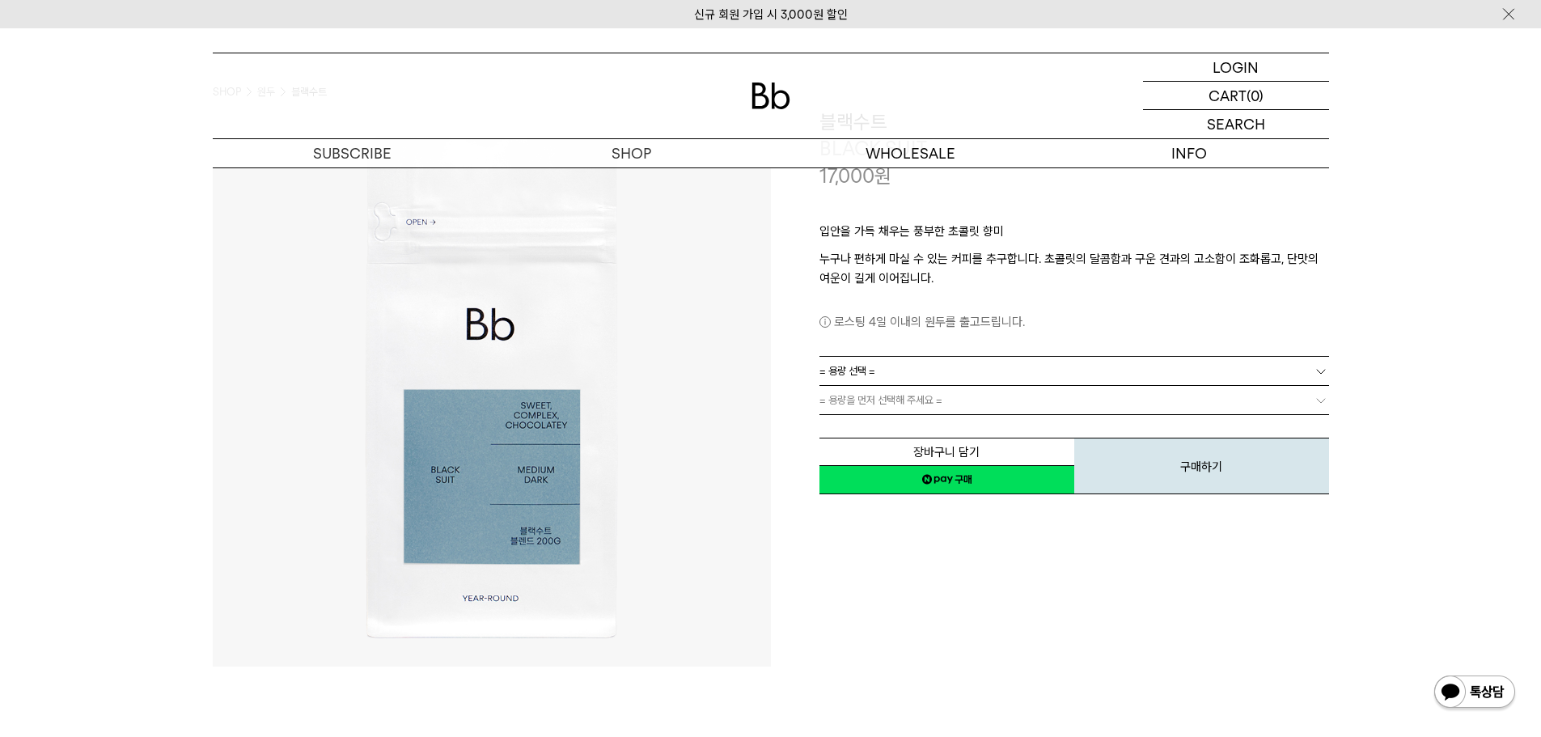
scroll to position [120, 0]
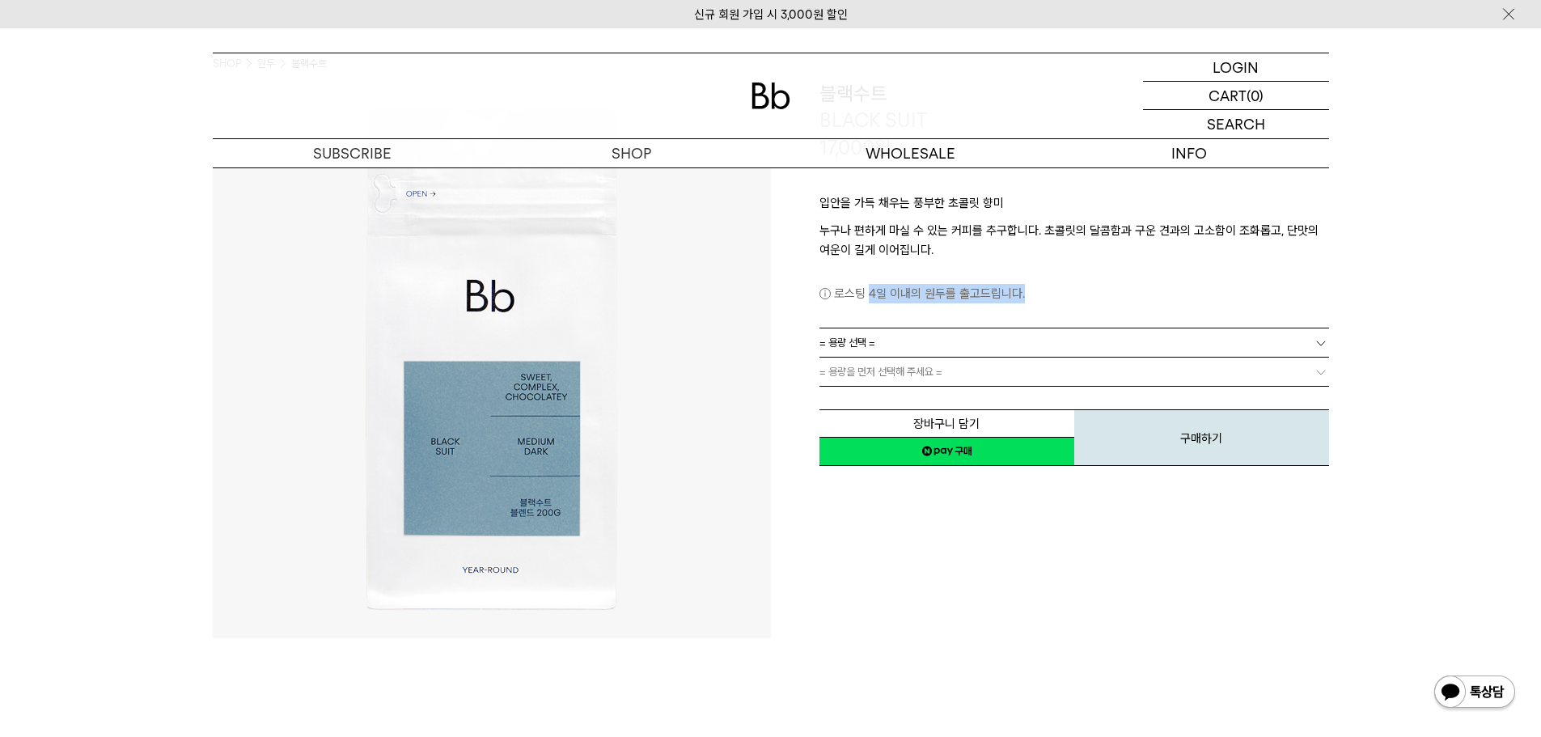
drag, startPoint x: 868, startPoint y: 296, endPoint x: 1081, endPoint y: 310, distance: 214.0
click at [1081, 310] on div "입안을 가득 채우는 풍부한 초콜릿 향미 누구나 편하게 마실 수 있는 커피를 추구합니다. 초콜릿의 달콤함과 구운 견과의 고소함이 조화롭고, 단맛…" at bounding box center [1074, 244] width 510 height 167
click at [1092, 298] on p "로스팅 4일 이내의 원두를 출고드립니다." at bounding box center [1074, 293] width 510 height 19
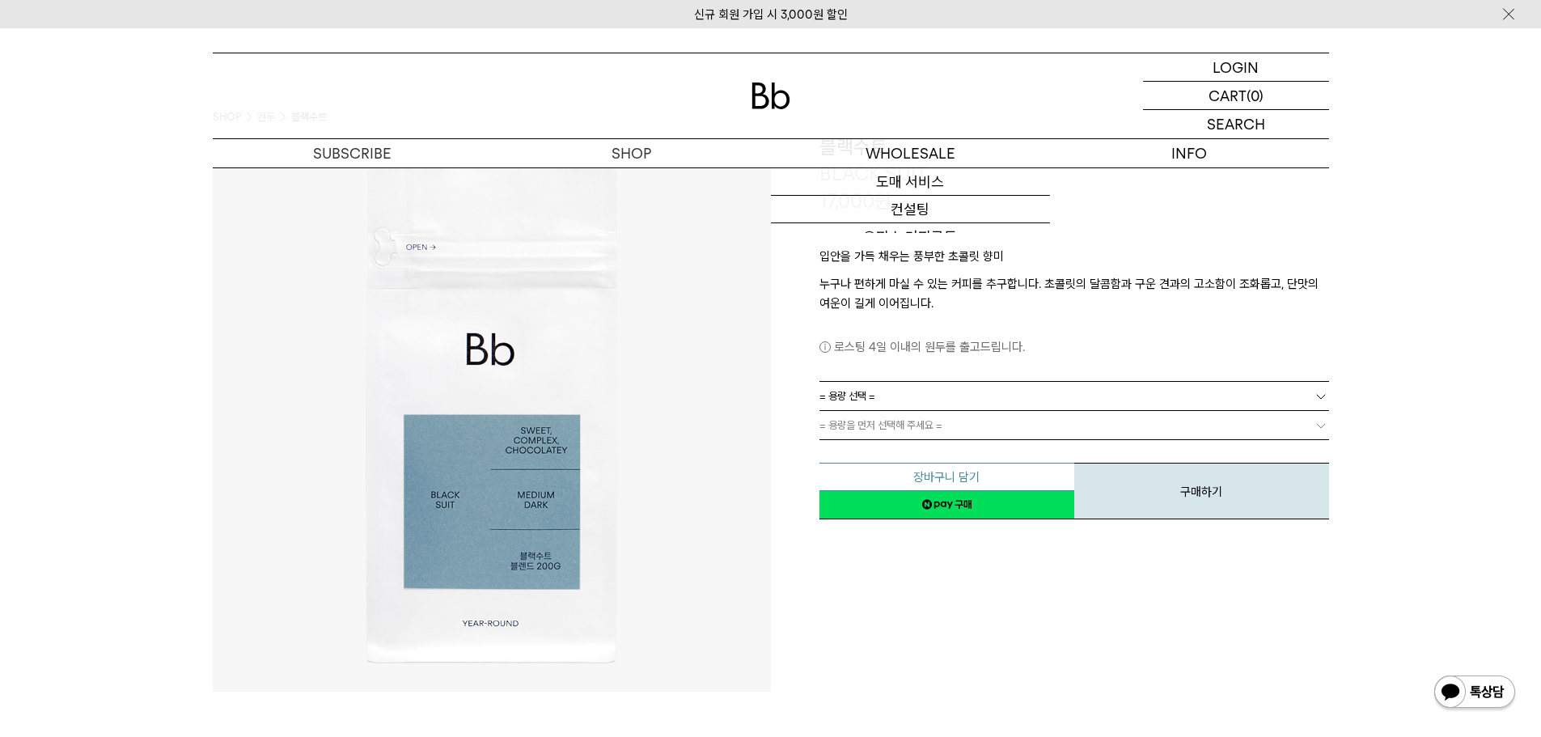
scroll to position [0, 0]
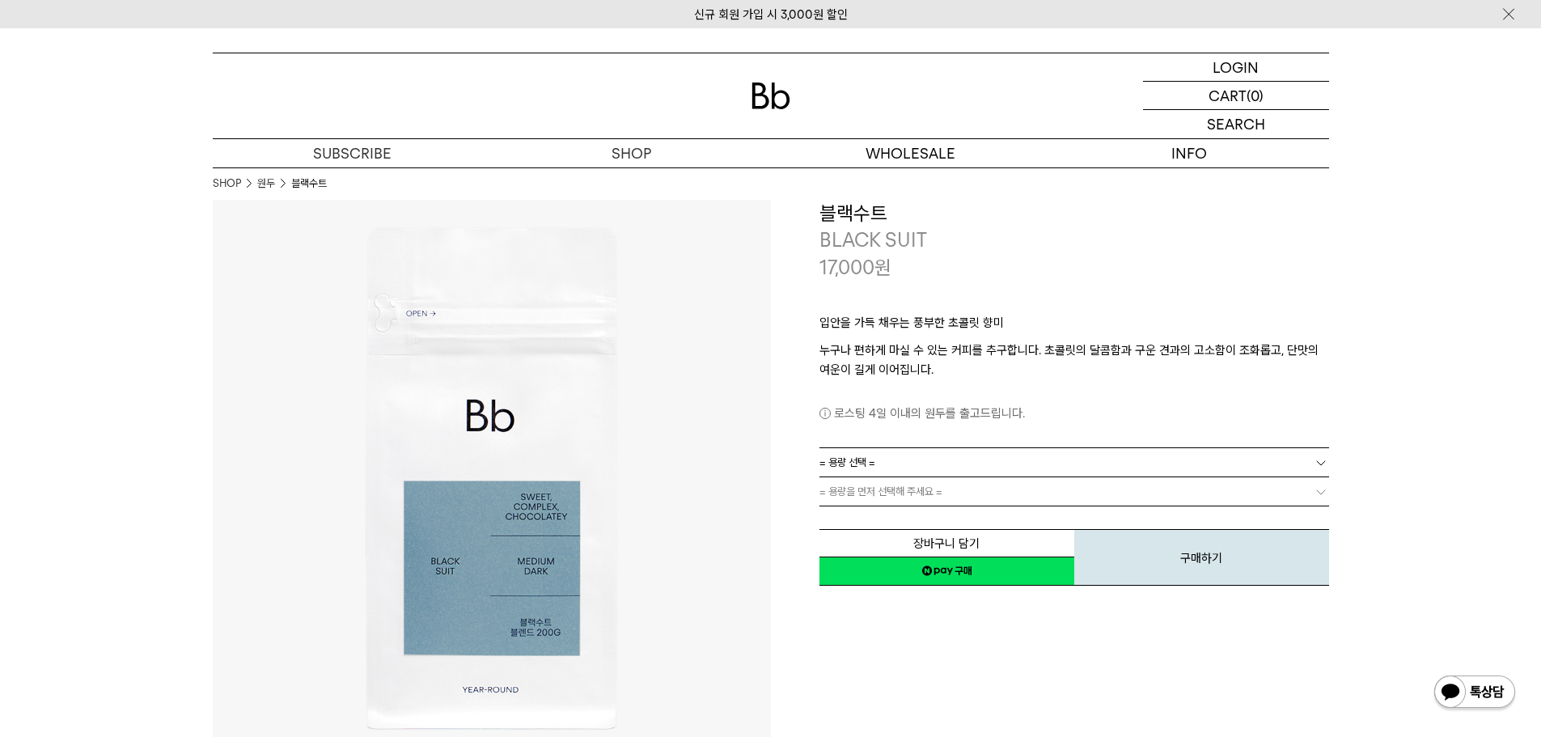
click at [887, 476] on link "= 용량 선택 =" at bounding box center [1074, 462] width 510 height 28
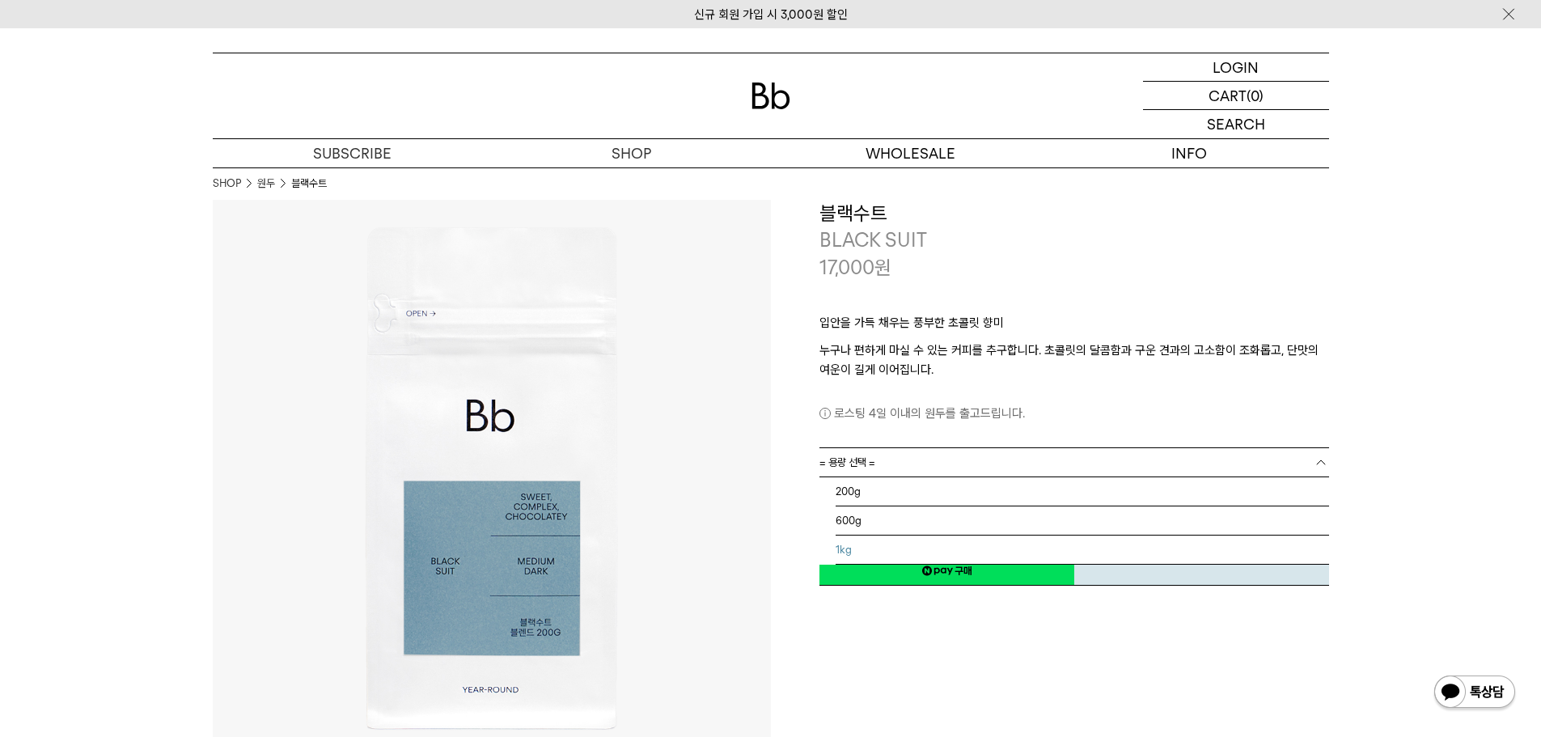
click at [853, 547] on li "1kg" at bounding box center [1082, 549] width 493 height 29
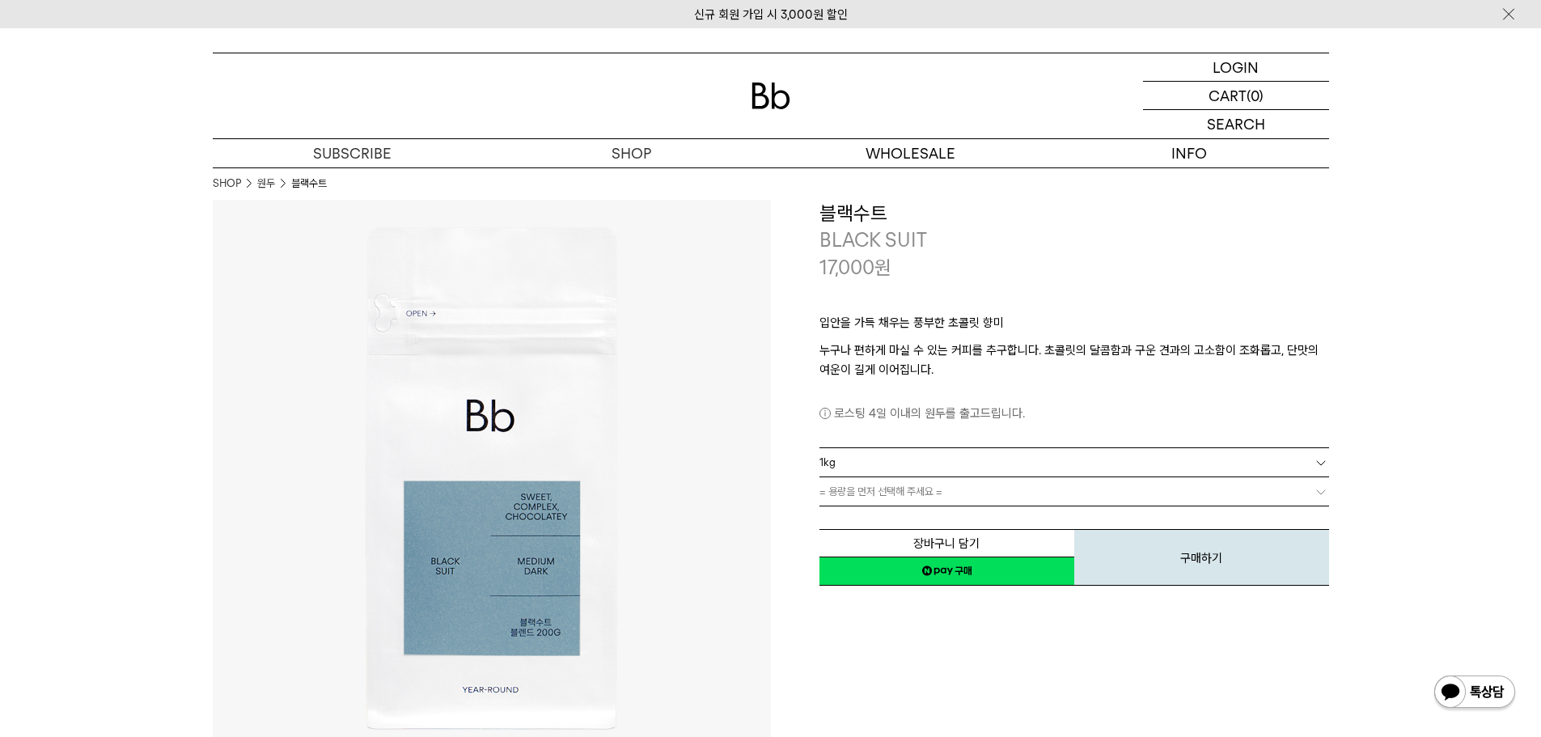
click at [890, 484] on link "= 용량을 먼저 선택해 주세요 =" at bounding box center [1074, 491] width 510 height 28
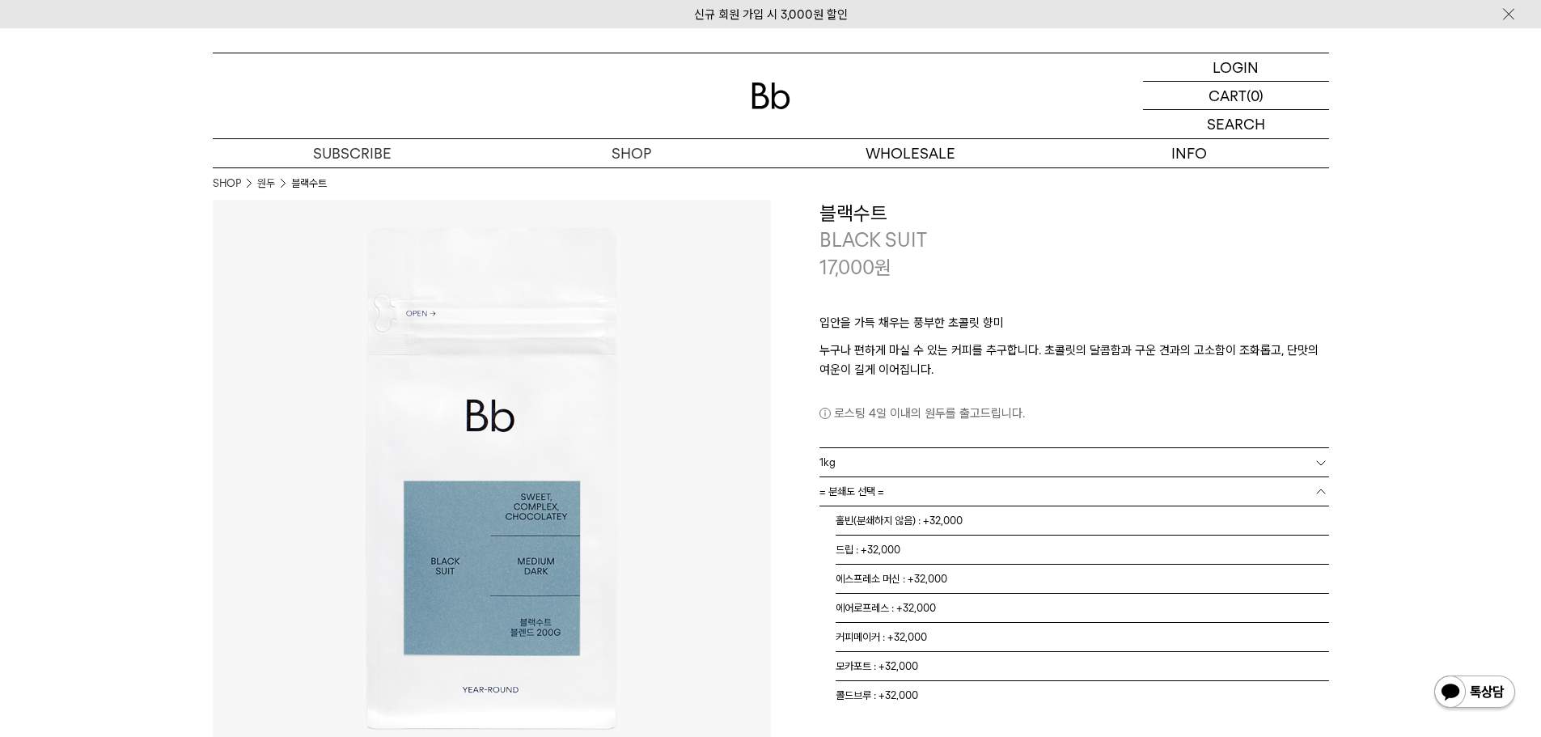
click at [855, 485] on span "= 분쇄도 선택 =" at bounding box center [851, 491] width 65 height 28
click at [883, 690] on li "콜드브루 : +32,000" at bounding box center [1082, 685] width 493 height 29
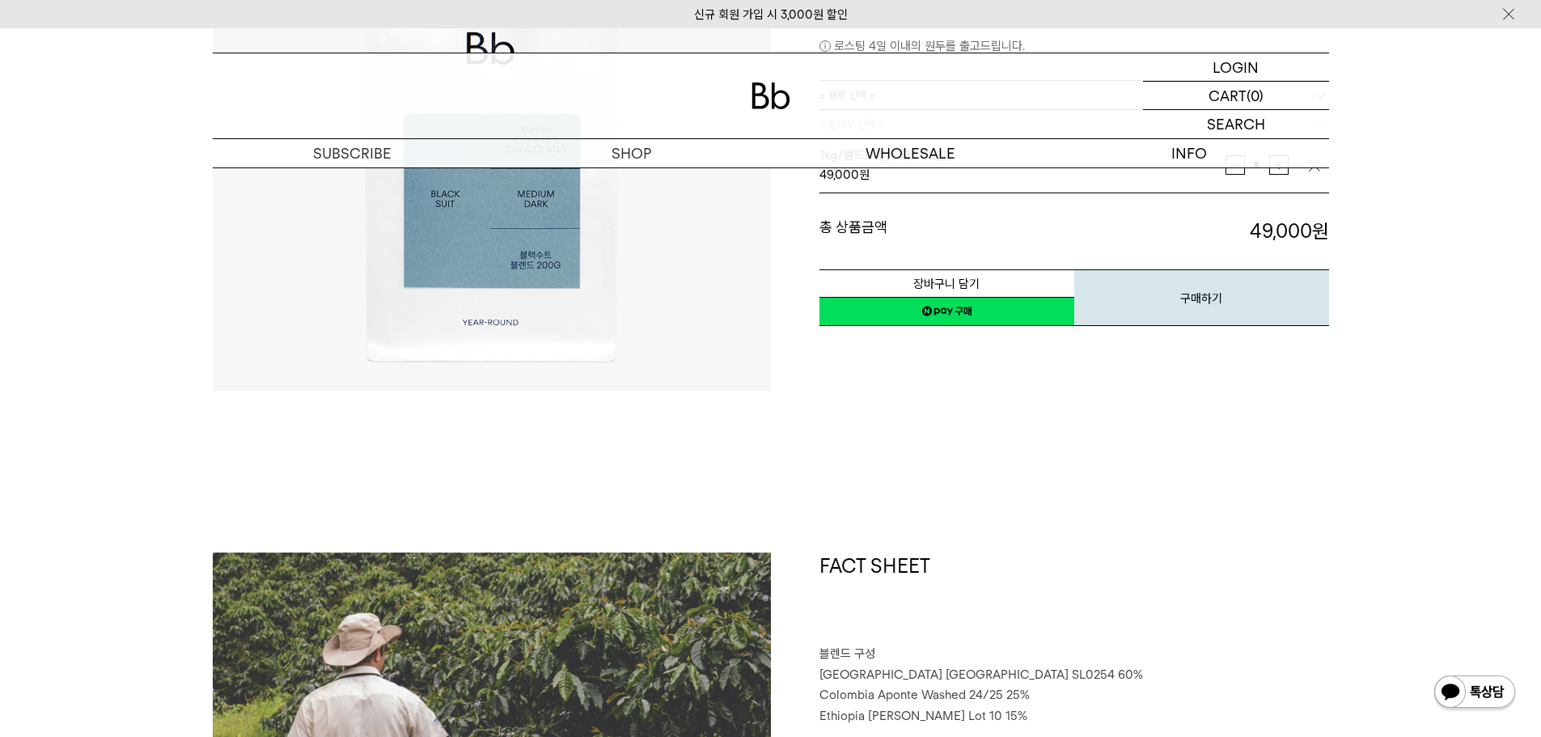
scroll to position [0, 0]
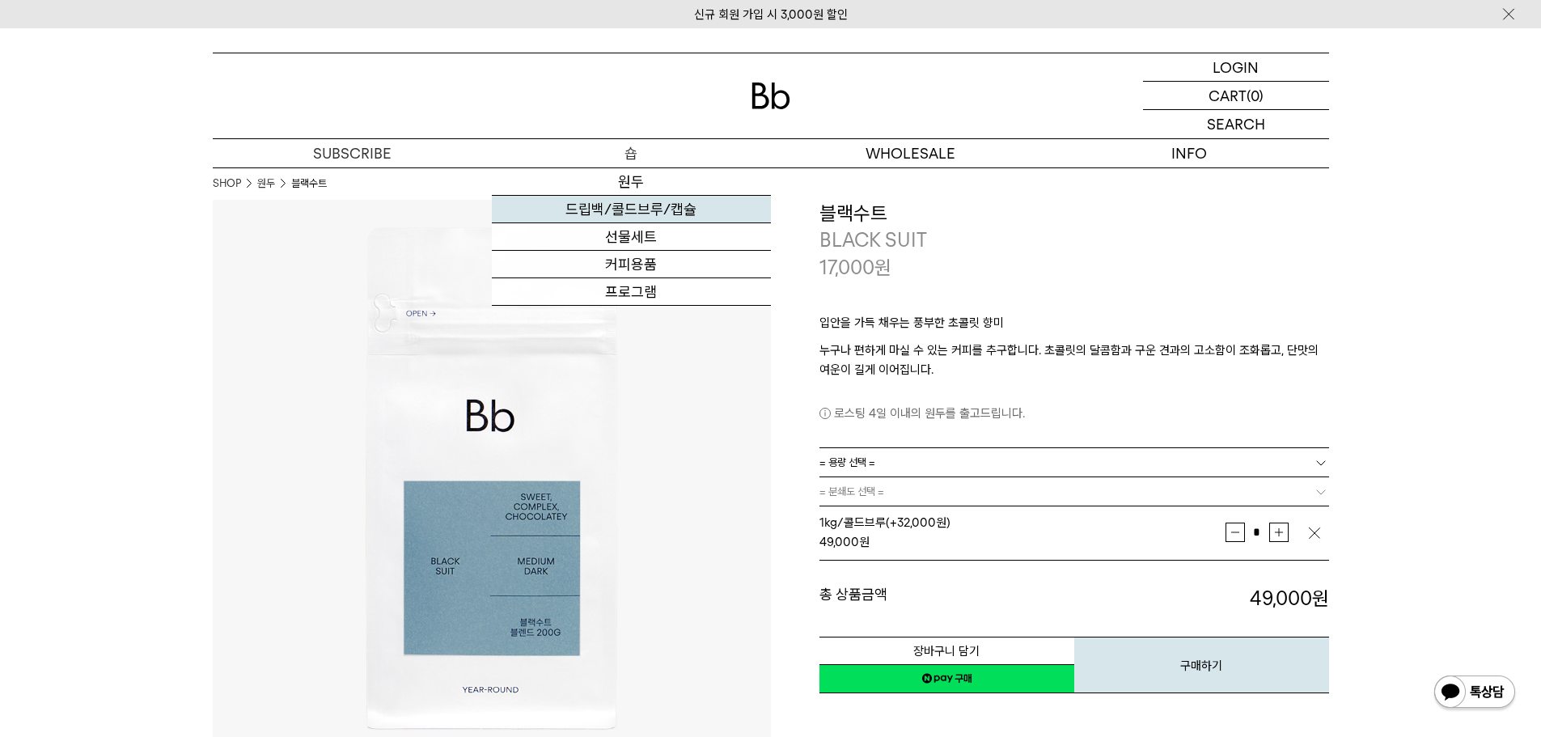
click at [638, 205] on link "드립백/콜드브루/캡슐" at bounding box center [631, 210] width 279 height 28
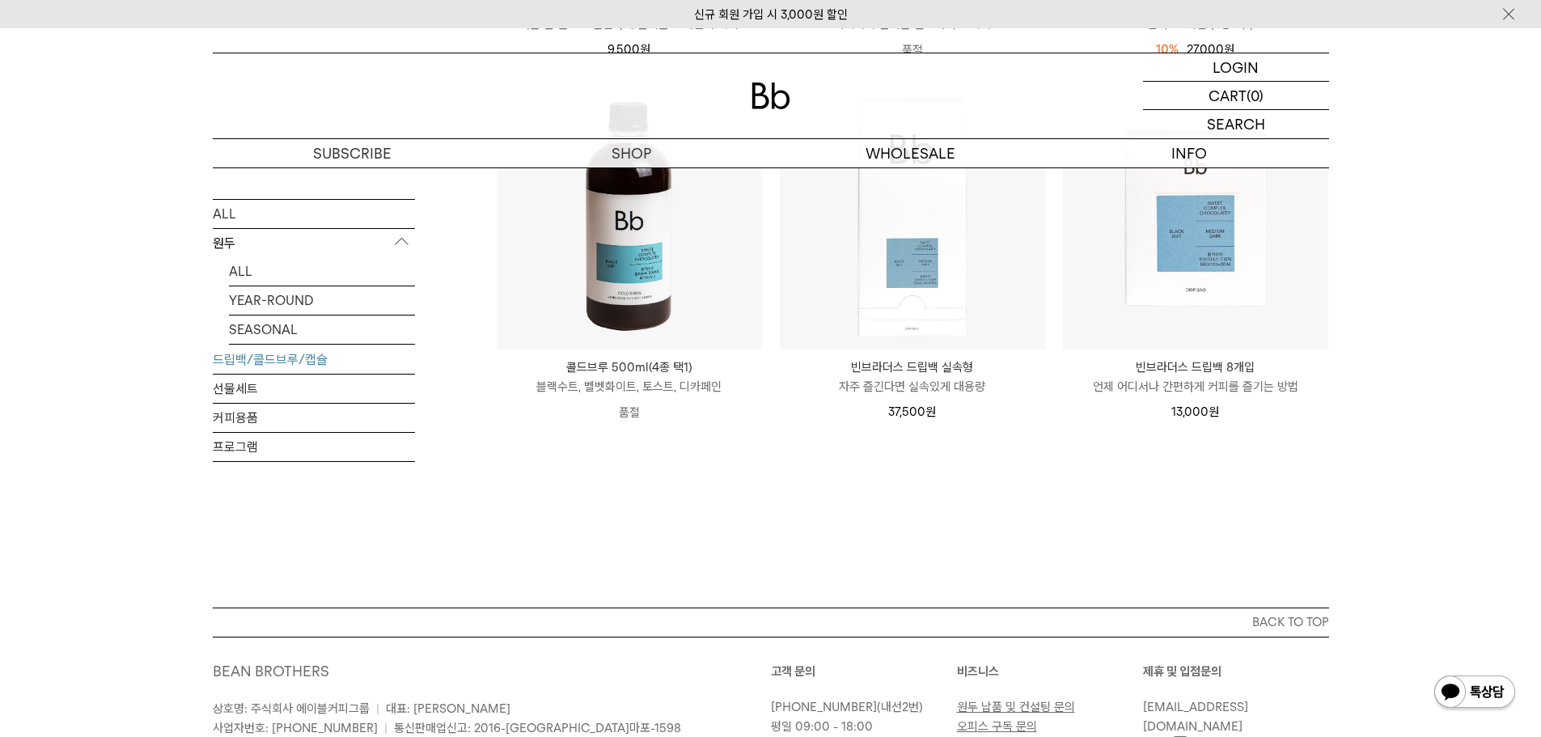
scroll to position [739, 0]
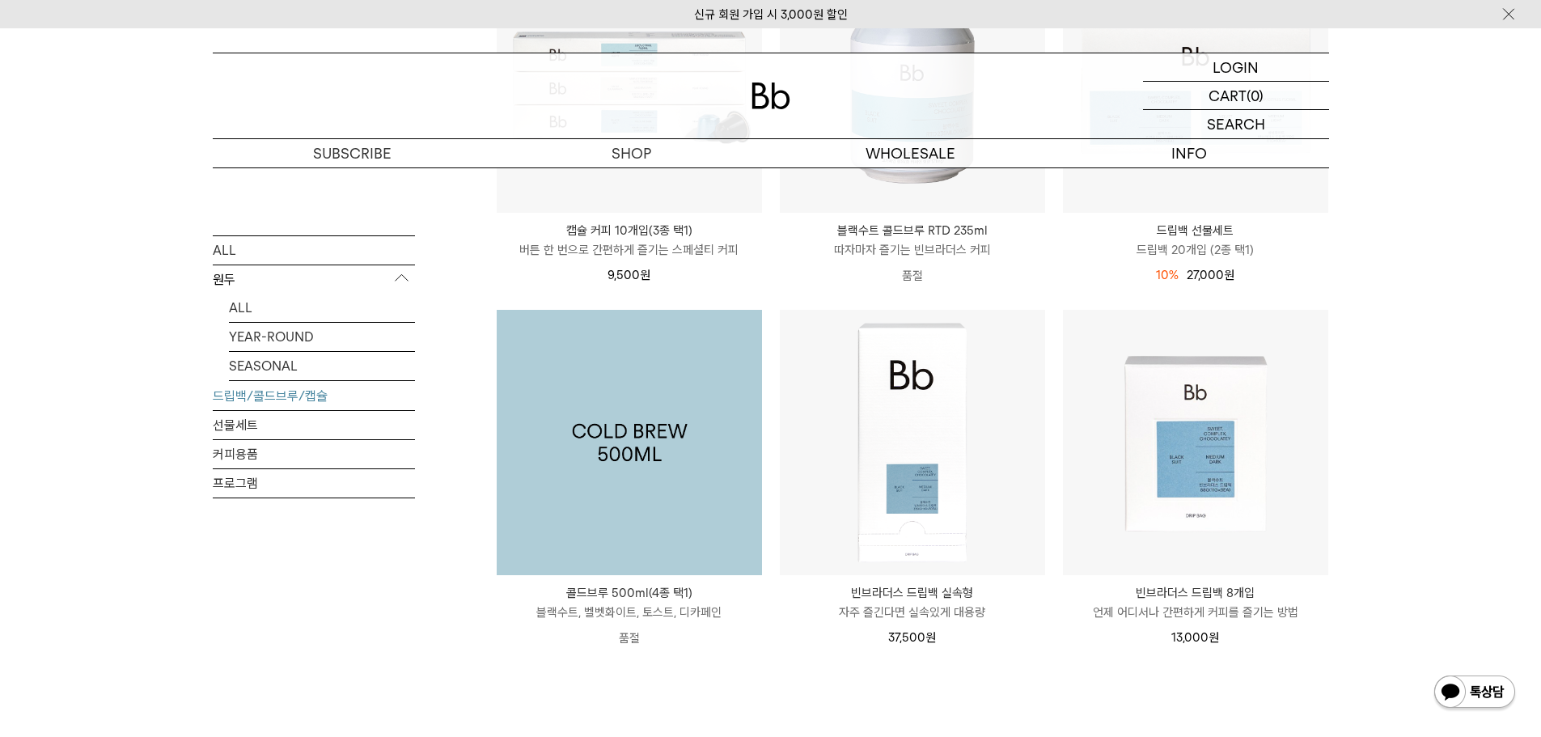
click at [654, 513] on img at bounding box center [629, 442] width 265 height 265
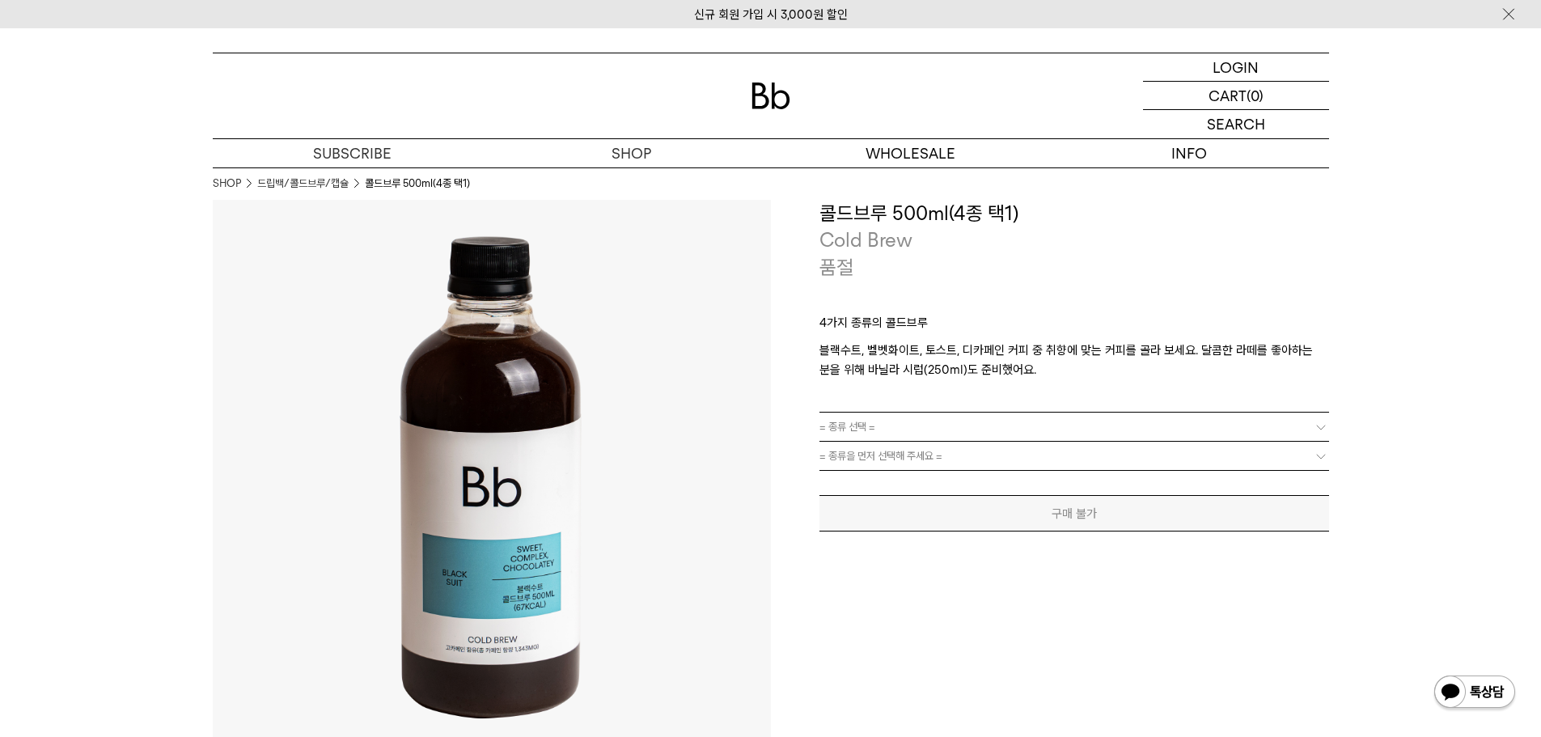
click at [874, 428] on span "= 종류 선택 =" at bounding box center [847, 427] width 56 height 28
click at [846, 449] on span "= 종류을 먼저 선택해 주세요 =" at bounding box center [880, 456] width 123 height 28
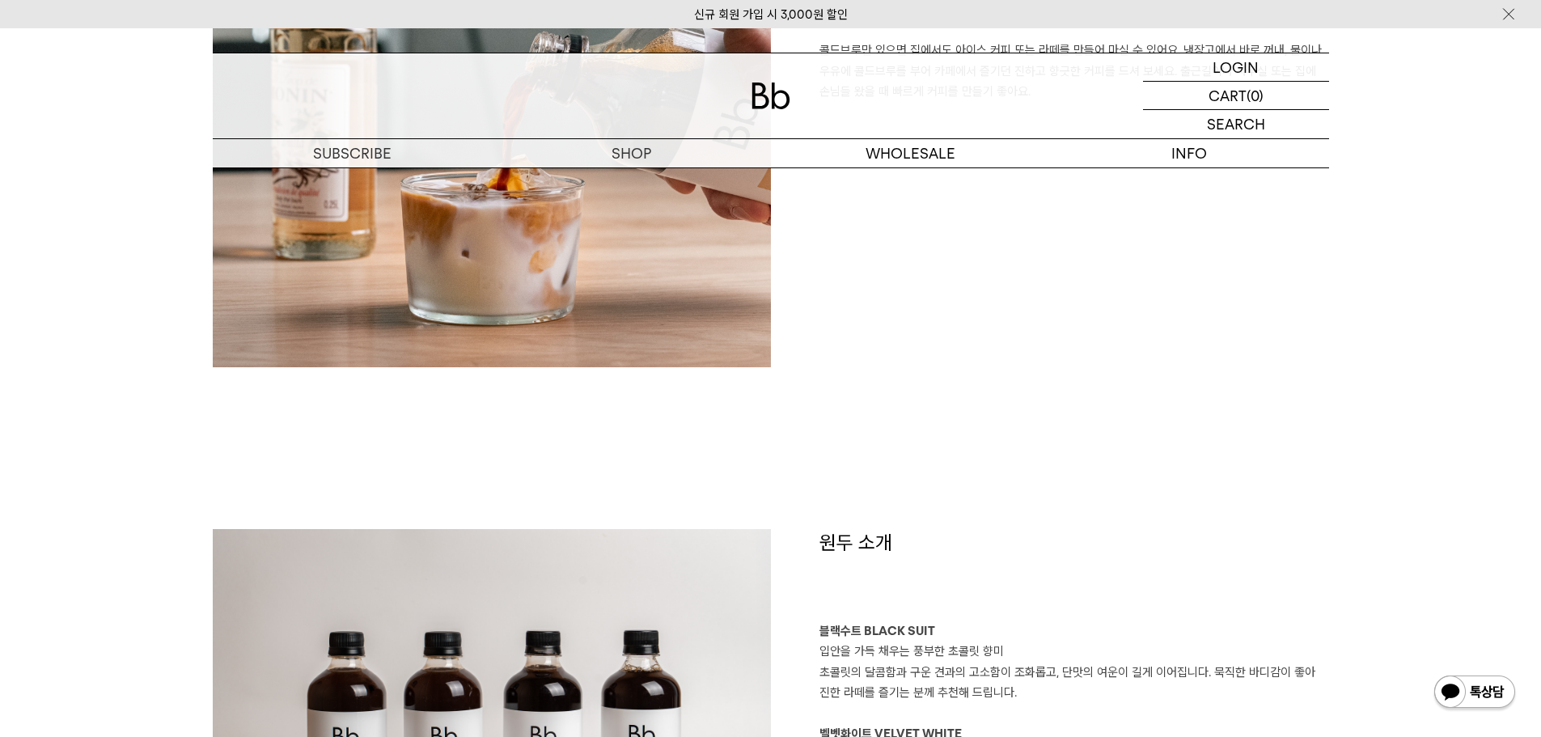
scroll to position [1375, 0]
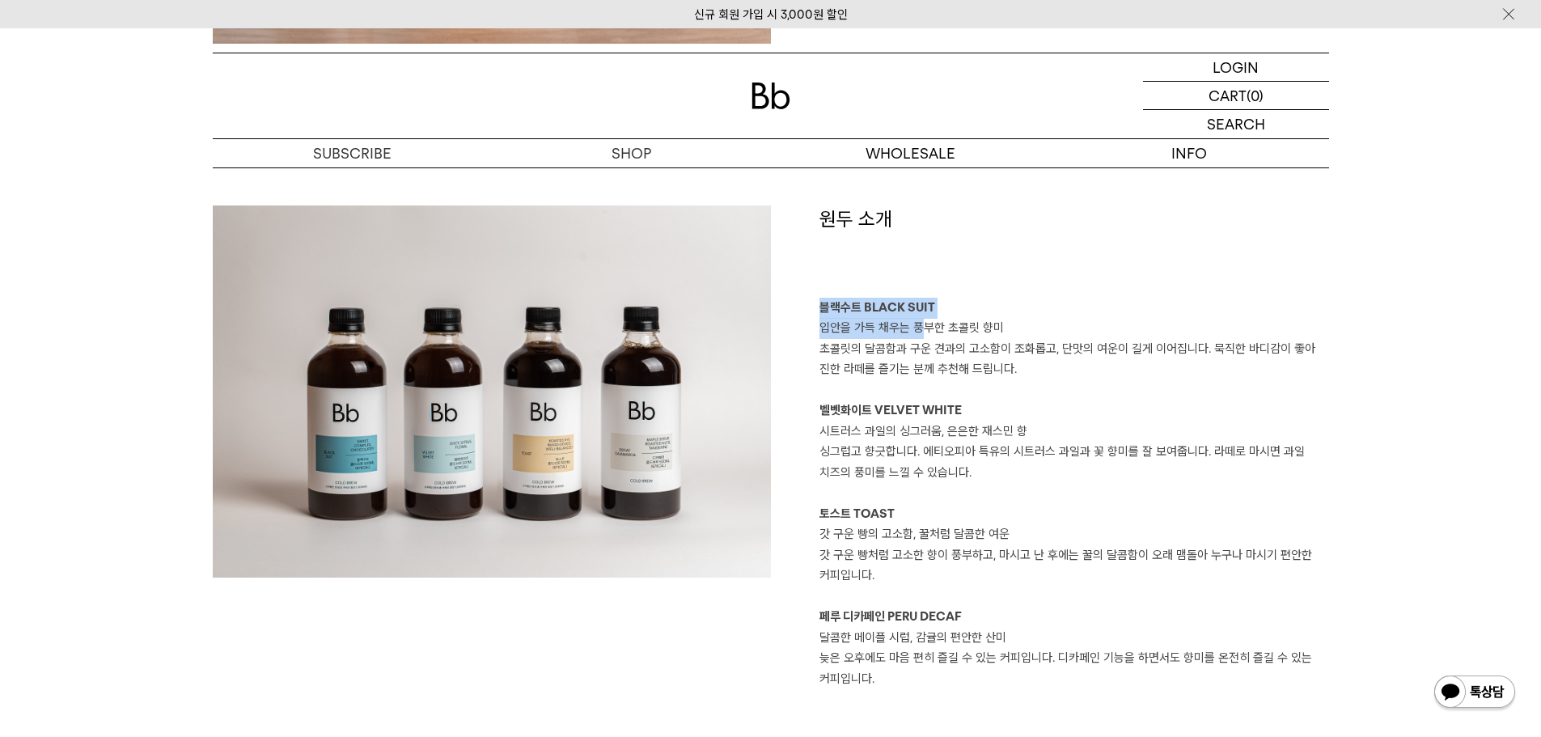
drag, startPoint x: 820, startPoint y: 310, endPoint x: 924, endPoint y: 332, distance: 106.0
click at [924, 332] on div "원두 소개 블랙수트 BLACK SUIT 입안을 가득 채우는 풍부한 초콜릿 향미 초콜릿의 달콤함과 구운 견과의 고소함이 조화롭고, 단맛의 여운이…" at bounding box center [1050, 447] width 558 height 484
click at [1119, 372] on p "초콜릿의 달콤함과 구운 견과의 고소함이 조화롭고, 단맛의 여운이 길게 이어집니다. 묵직한 바디감이 좋아 진한 라떼를 즐기는 분께 추천해 드립니…" at bounding box center [1074, 359] width 510 height 41
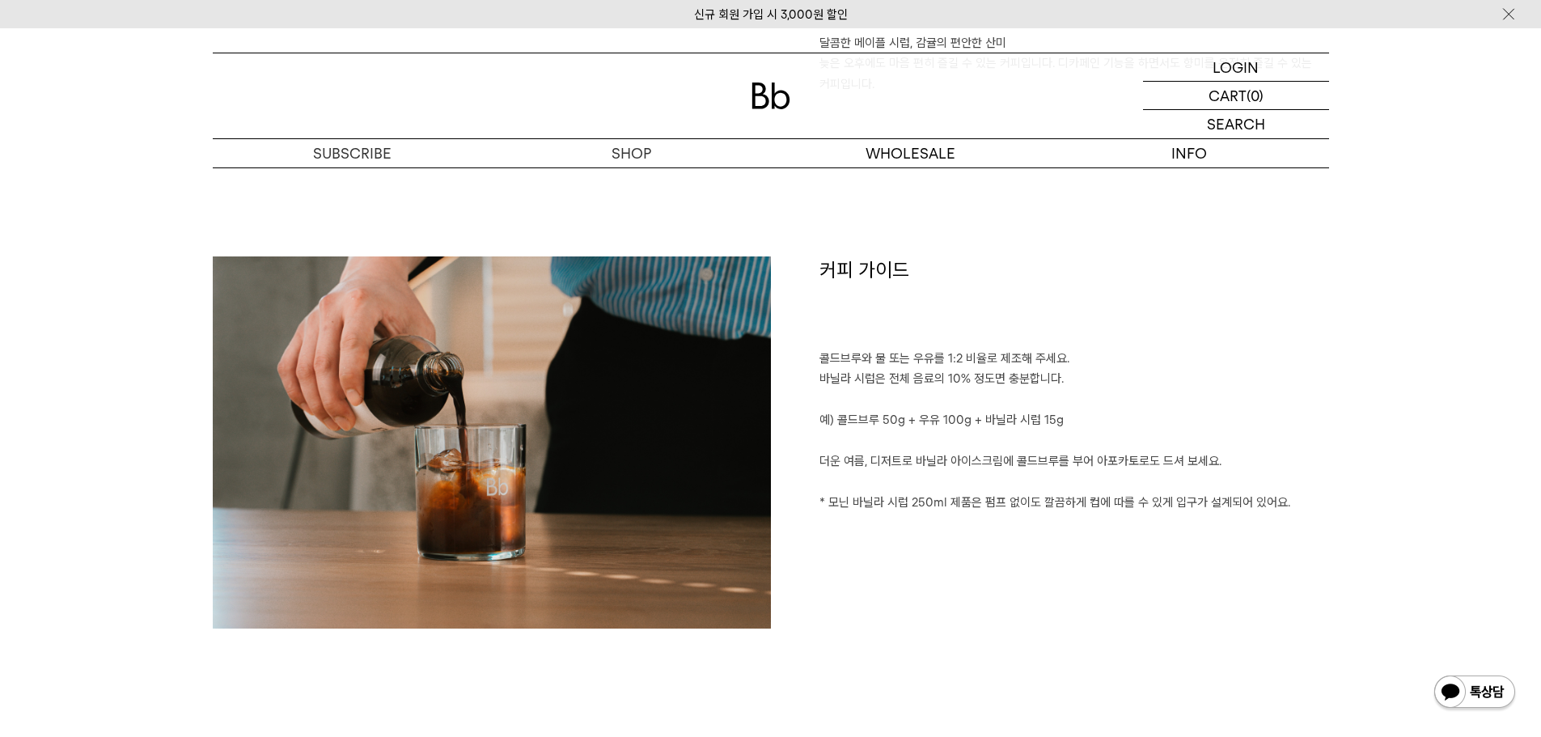
scroll to position [1941, 0]
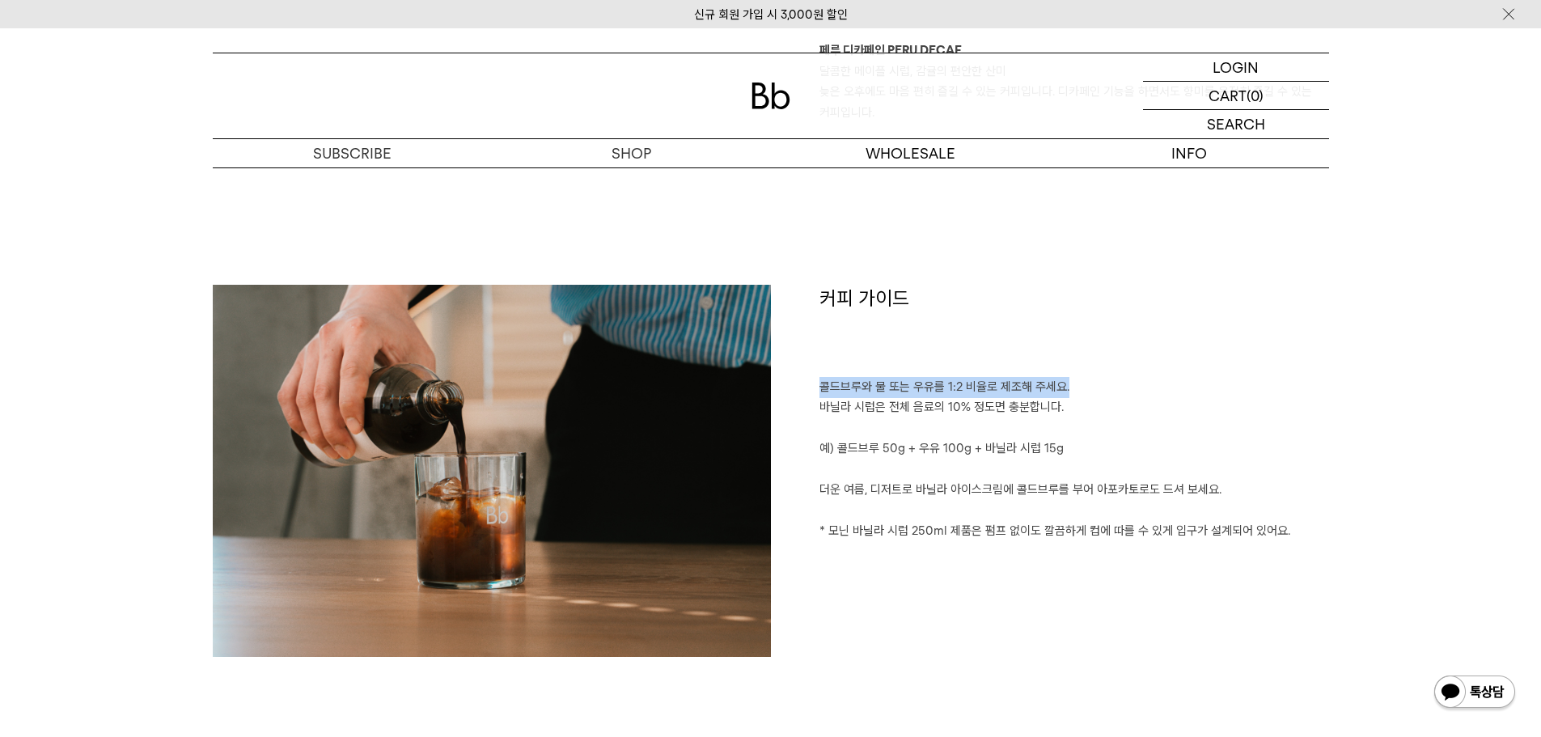
drag, startPoint x: 857, startPoint y: 392, endPoint x: 1070, endPoint y: 387, distance: 213.6
click at [1070, 387] on p "콜드브루와 물 또는 우유를 1:2 비율로 제조해 주세요." at bounding box center [1074, 387] width 510 height 21
drag, startPoint x: 832, startPoint y: 407, endPoint x: 1037, endPoint y: 404, distance: 204.7
click at [1037, 404] on p "바닐라 시럽은 전체 음료의 10% 정도면 충분합니다." at bounding box center [1074, 407] width 510 height 21
drag, startPoint x: 848, startPoint y: 452, endPoint x: 977, endPoint y: 450, distance: 128.6
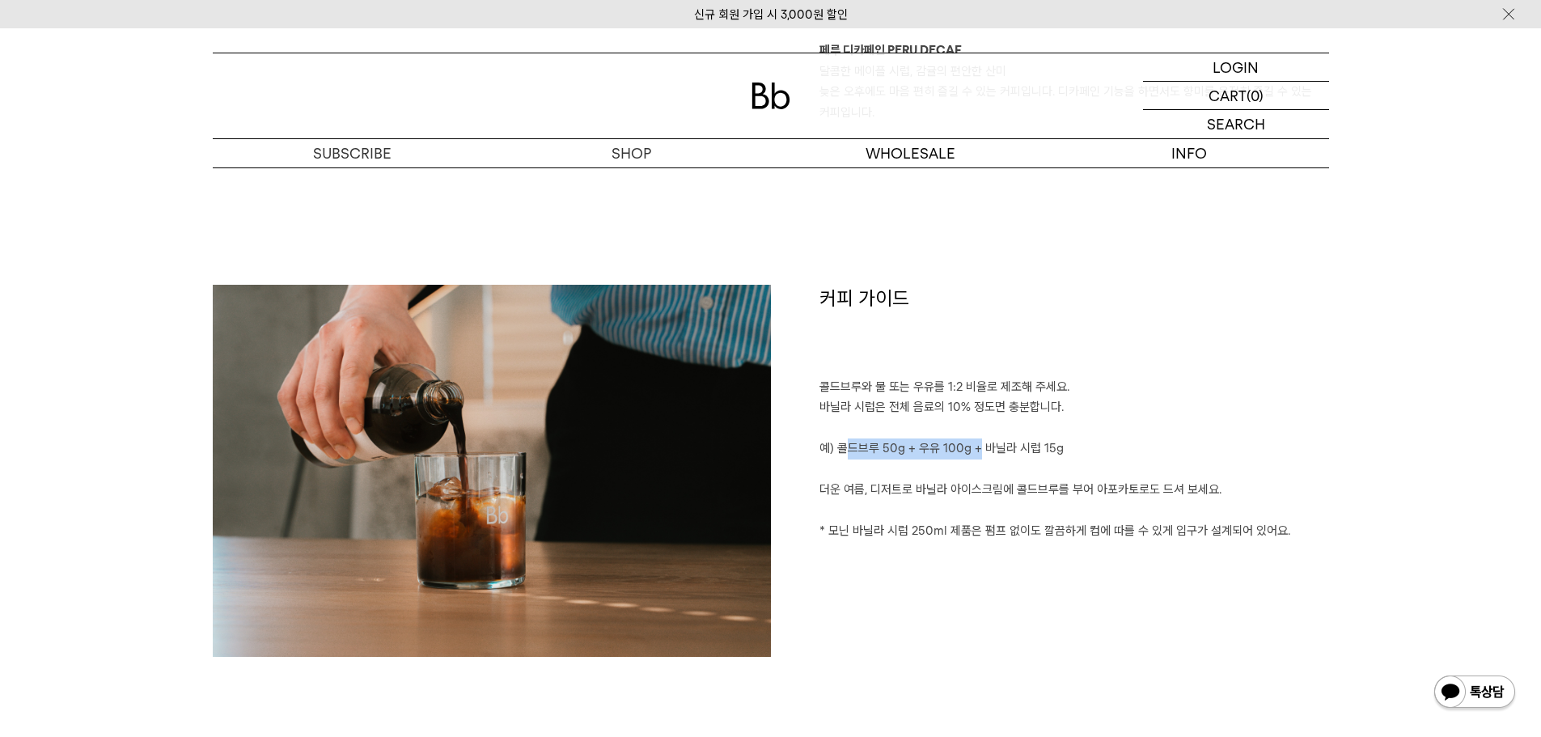
click at [977, 450] on p "예) 콜드브루 50g + 우유 100g + 바닐라 시럽 15g" at bounding box center [1074, 448] width 510 height 21
click at [1087, 444] on p "예) 콜드브루 50g + 우유 100g + 바닐라 시럽 15g" at bounding box center [1074, 448] width 510 height 21
drag, startPoint x: 1076, startPoint y: 443, endPoint x: 827, endPoint y: 399, distance: 253.1
click at [827, 399] on div "커피 가이드 콜드브루와 물 또는 우유를 1:2 비율로 제조해 주세요. 바닐라 시럽은 전체 음료의 10% 정도면 충분합니다. 예) 콜드브루 50…" at bounding box center [1050, 478] width 558 height 387
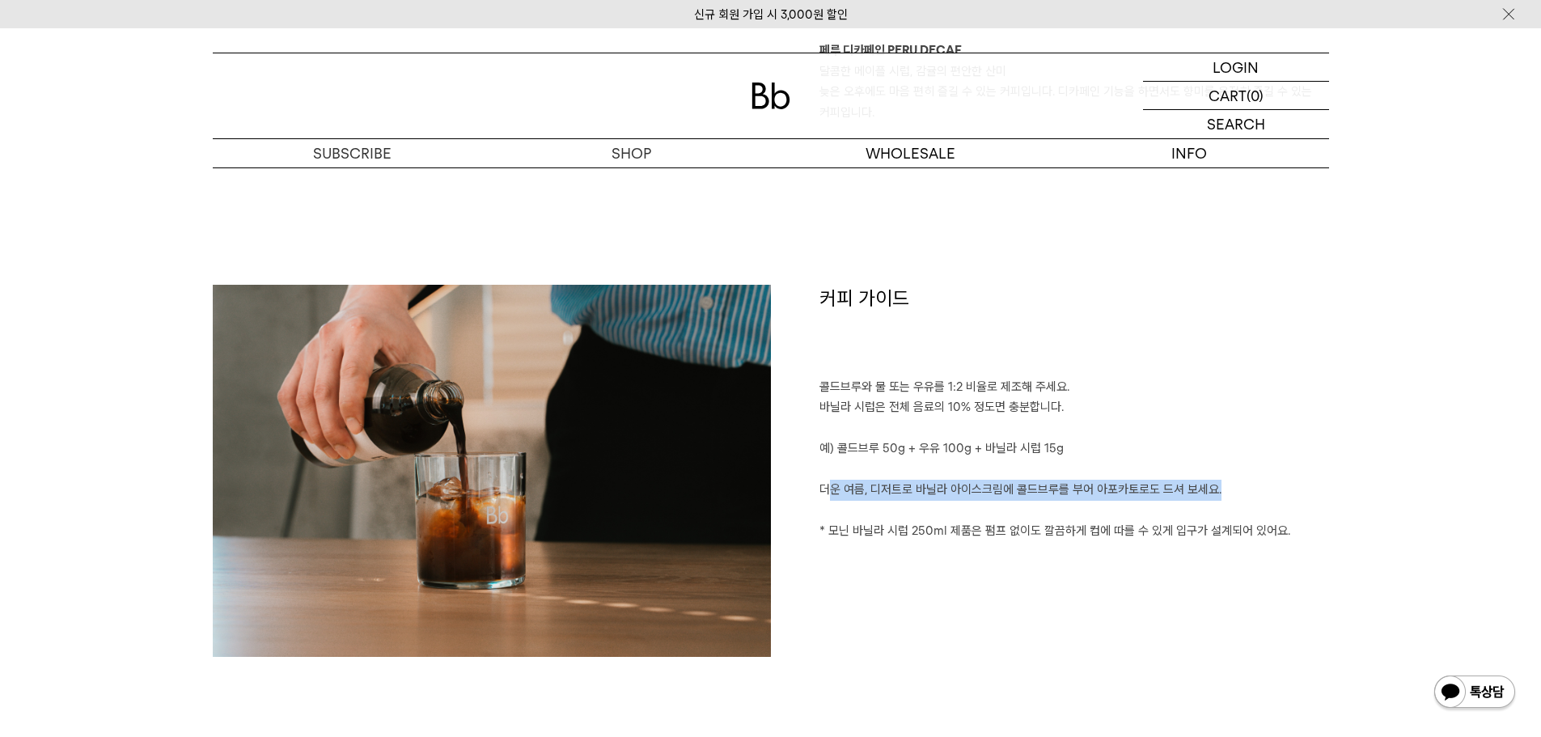
drag, startPoint x: 827, startPoint y: 485, endPoint x: 1224, endPoint y: 485, distance: 397.1
click at [1224, 485] on p "더운 여름, 디저트로 바닐라 아이스크림에 콜드브루를 부어 아포카토로도 드셔 보세요." at bounding box center [1074, 490] width 510 height 21
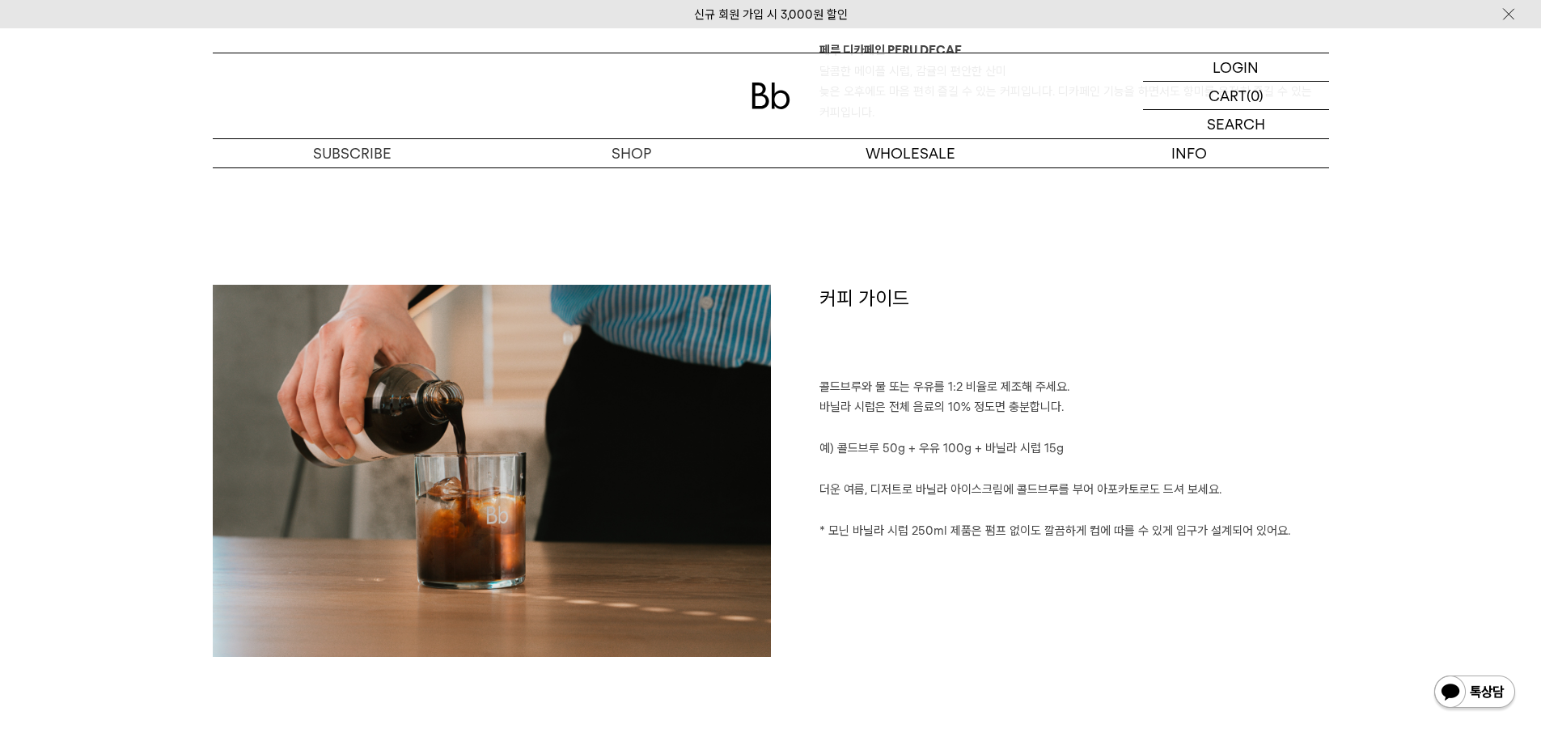
click at [1208, 442] on p "예) 콜드브루 50g + 우유 100g + 바닐라 시럽 15g" at bounding box center [1074, 448] width 510 height 21
drag, startPoint x: 819, startPoint y: 530, endPoint x: 984, endPoint y: 532, distance: 165.0
click at [984, 532] on p "* 모닌 바닐라 시럽 250ml 제품은 펌프 없이도 깔끔하게 컵에 따를 수 있게 입구가 설계되어 있어요." at bounding box center [1074, 521] width 510 height 41
drag, startPoint x: 1001, startPoint y: 527, endPoint x: 1075, endPoint y: 533, distance: 73.9
click at [1075, 533] on p "* 모닌 바닐라 시럽 250ml 제품은 펌프 없이도 깔끔하게 컵에 따를 수 있게 입구가 설계되어 있어요." at bounding box center [1074, 521] width 510 height 41
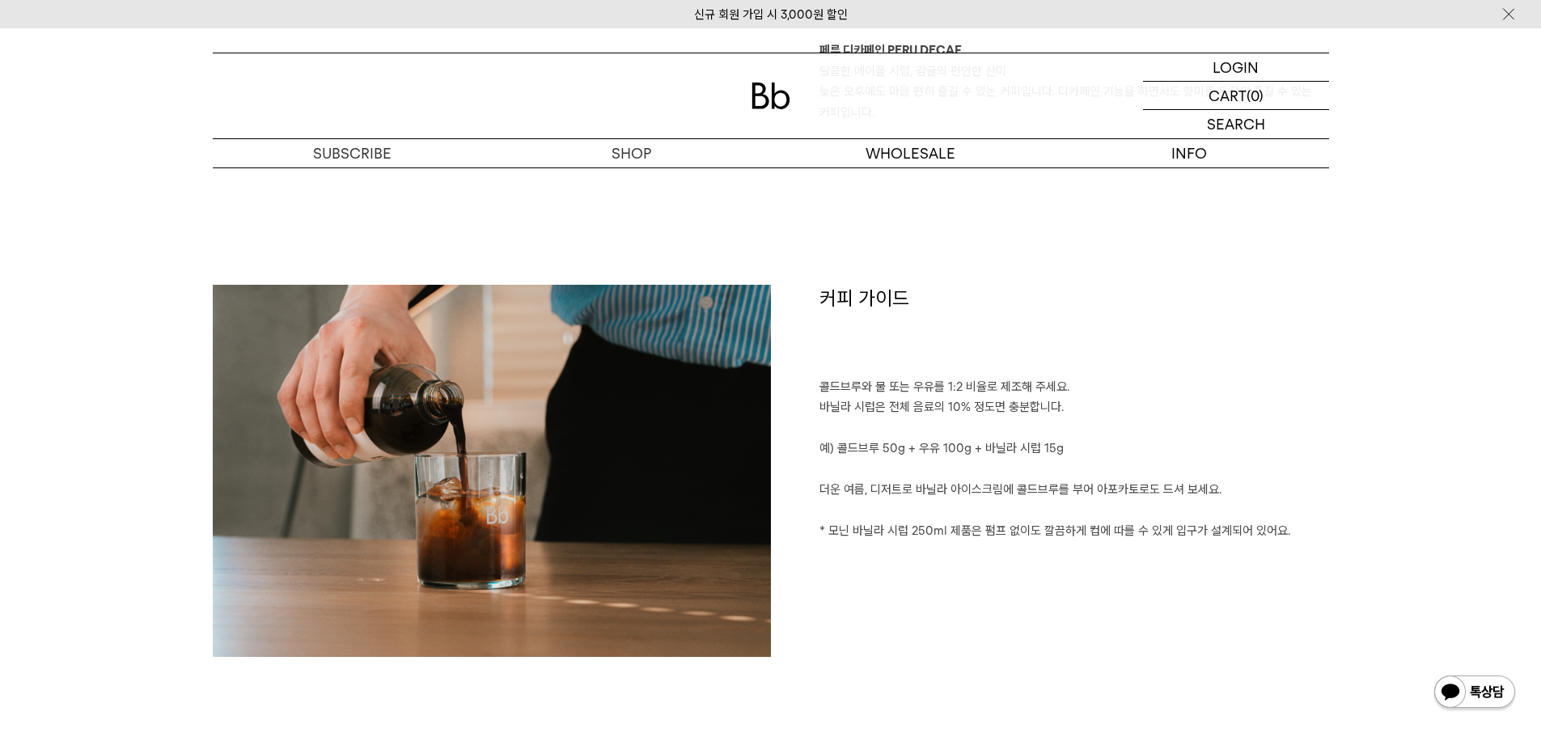
click at [1080, 569] on div "커피 가이드 콜드브루와 물 또는 우유를 1:2 비율로 제조해 주세요. 바닐라 시럽은 전체 음료의 10% 정도면 충분합니다. 예) 콜드브루 50…" at bounding box center [1050, 478] width 558 height 387
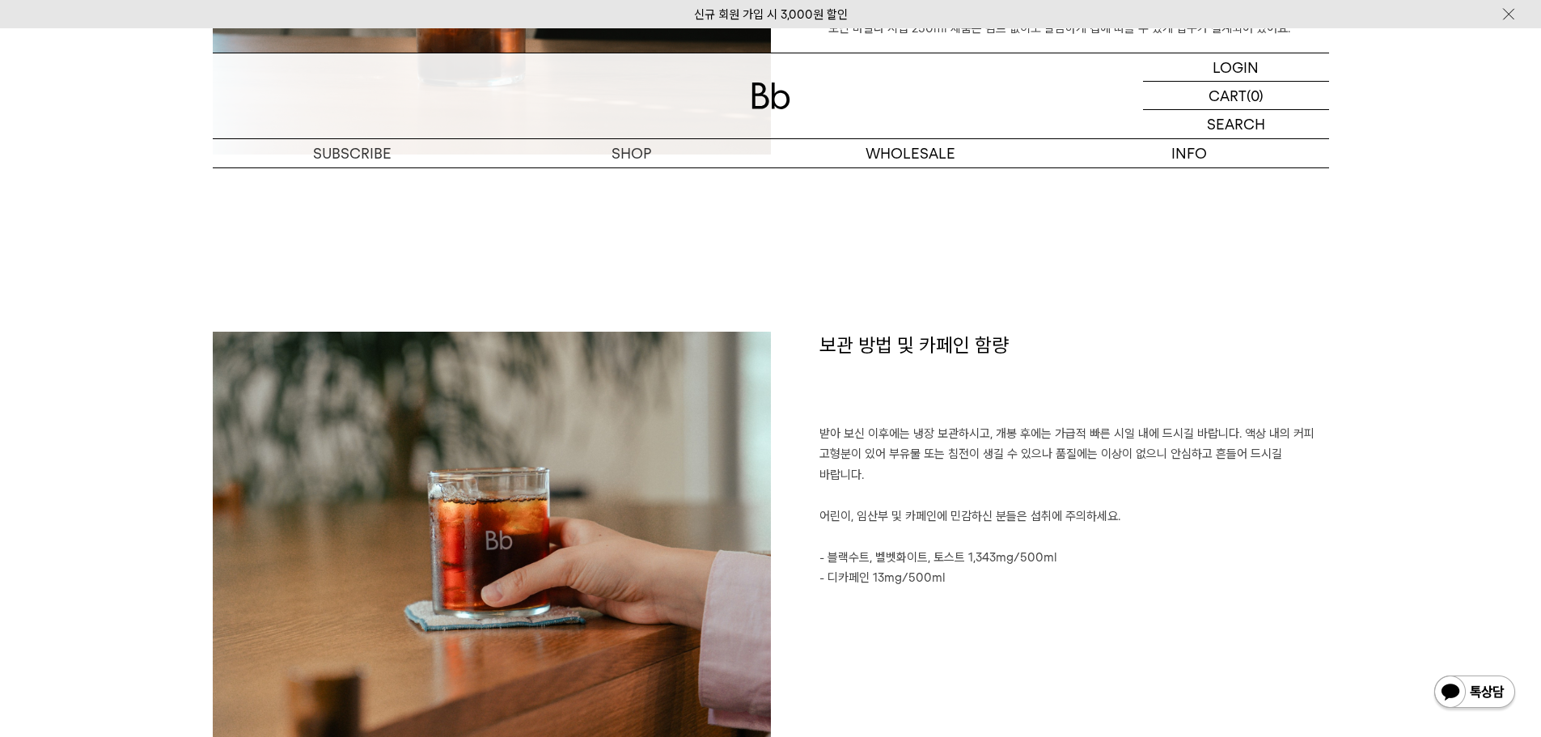
scroll to position [2507, 0]
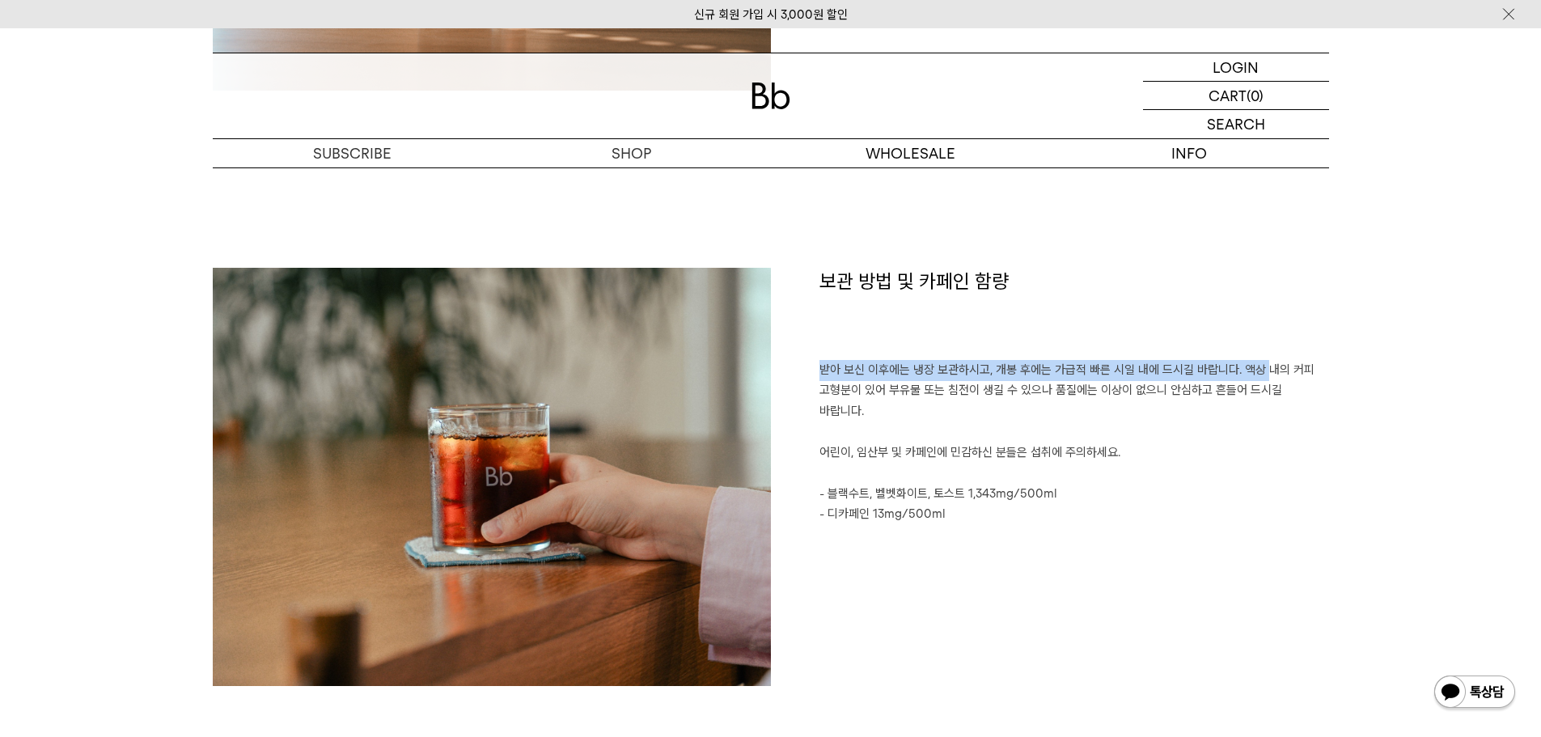
drag, startPoint x: 812, startPoint y: 367, endPoint x: 1267, endPoint y: 364, distance: 455.4
click at [1267, 364] on div "보관 방법 및 카페인 함량 받아 보신 이후에는 냉장 보관하시고, 개봉 후에는 가급적 빠른 시일 내에 드시길 바랍니다. 액상 내의 커피 고형분이…" at bounding box center [1050, 485] width 558 height 434
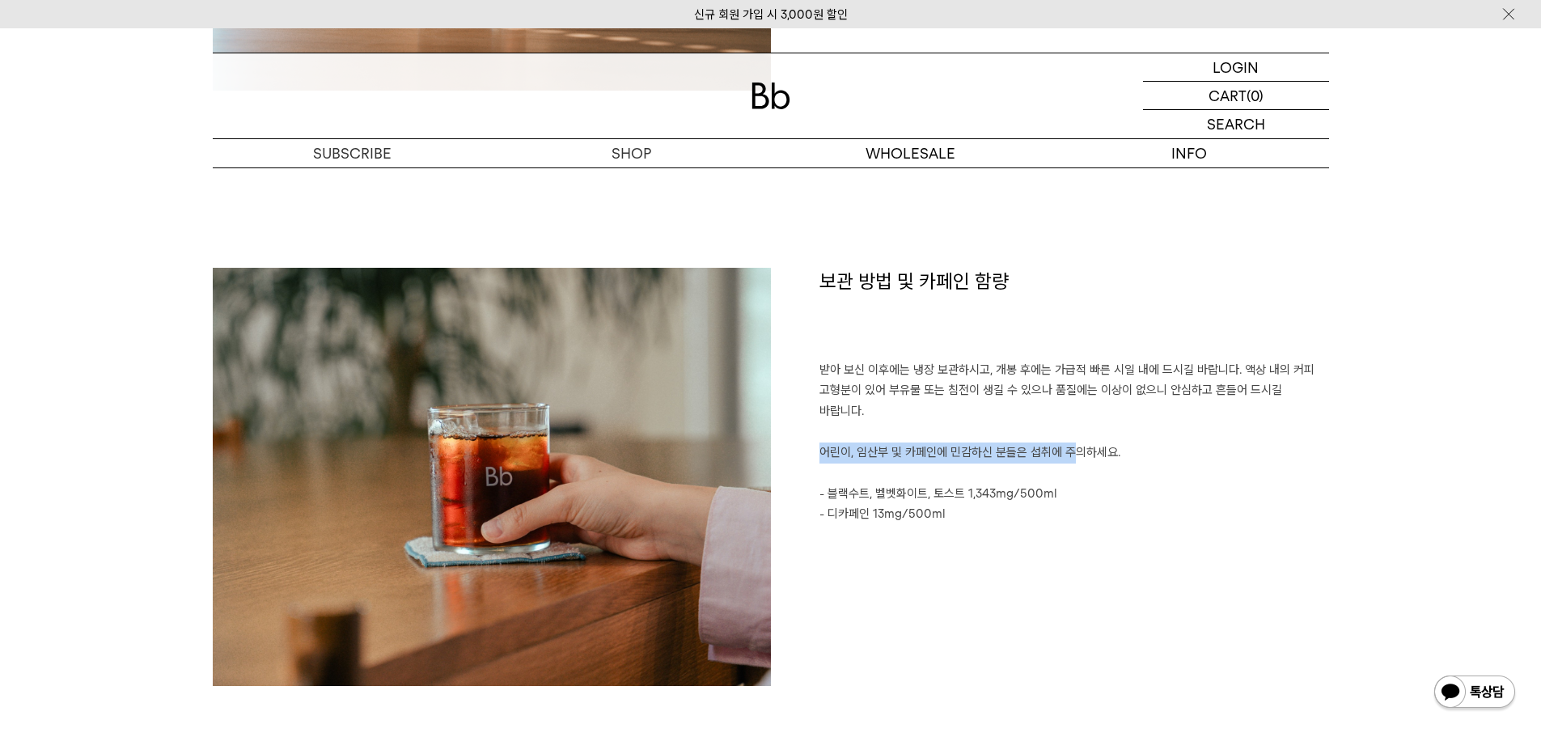
drag, startPoint x: 856, startPoint y: 441, endPoint x: 1106, endPoint y: 438, distance: 250.0
click at [1106, 442] on p "어린이, 임산부 및 카페인에 민감하신 분들은 섭취에 주의하세요." at bounding box center [1074, 452] width 510 height 21
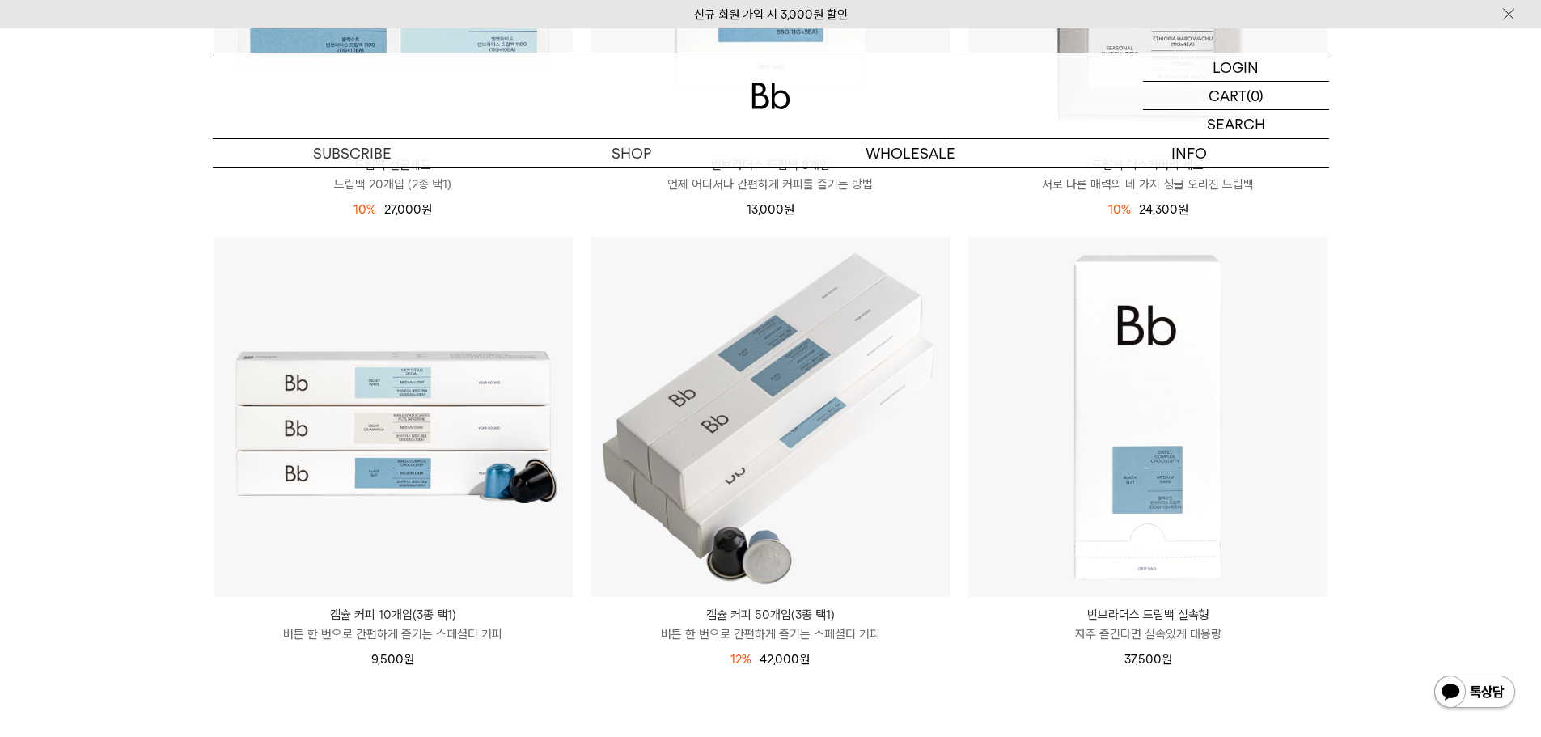
scroll to position [5258, 0]
